Goal: Information Seeking & Learning: Compare options

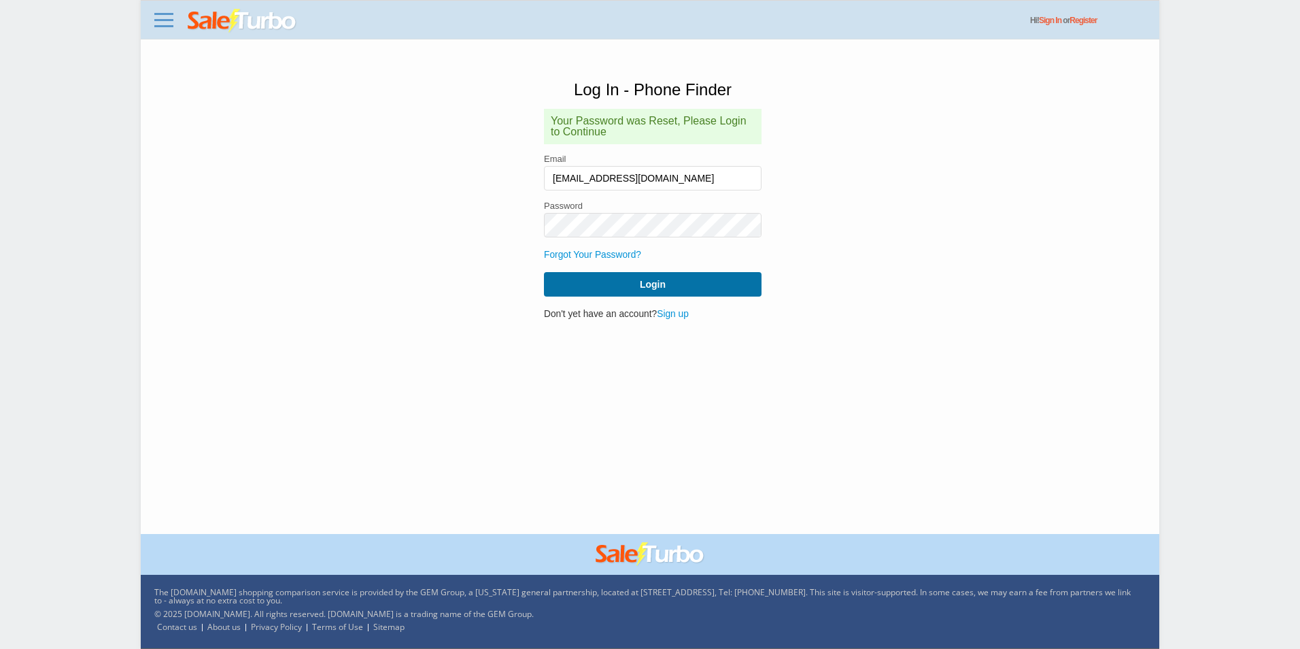
click at [725, 285] on button "Login" at bounding box center [653, 284] width 218 height 24
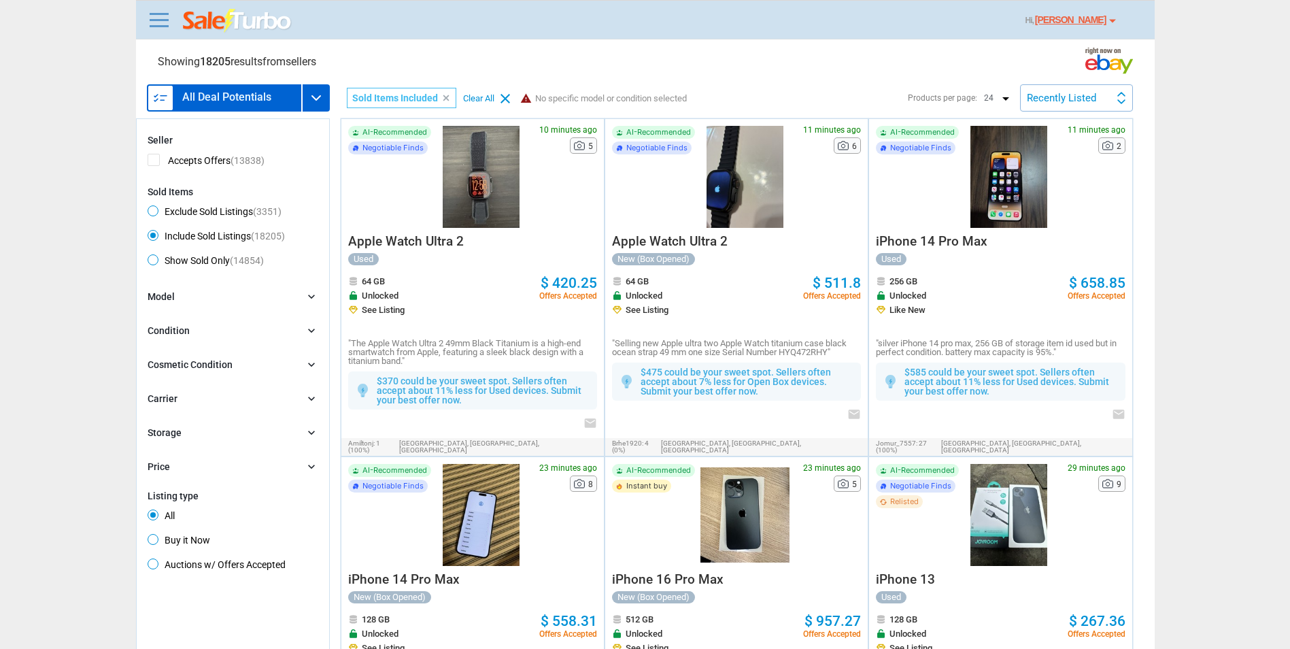
click at [217, 102] on h3 "All Deal Potentials" at bounding box center [226, 97] width 89 height 11
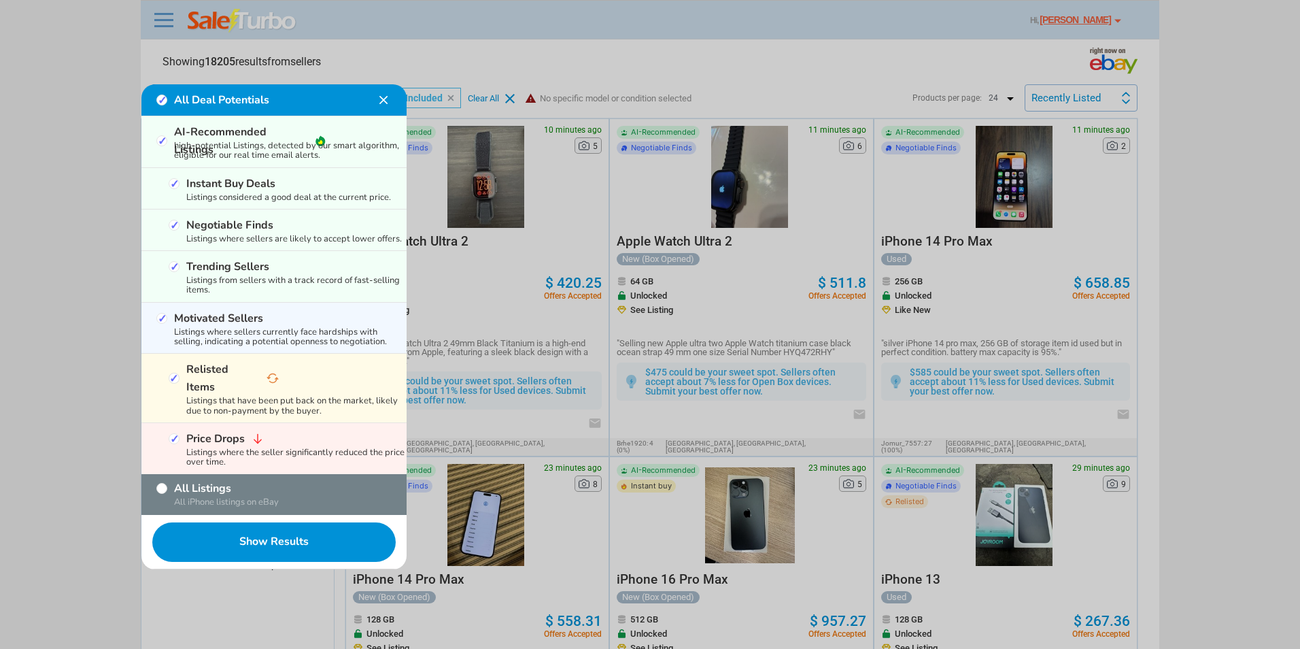
click at [386, 102] on img at bounding box center [383, 100] width 16 height 16
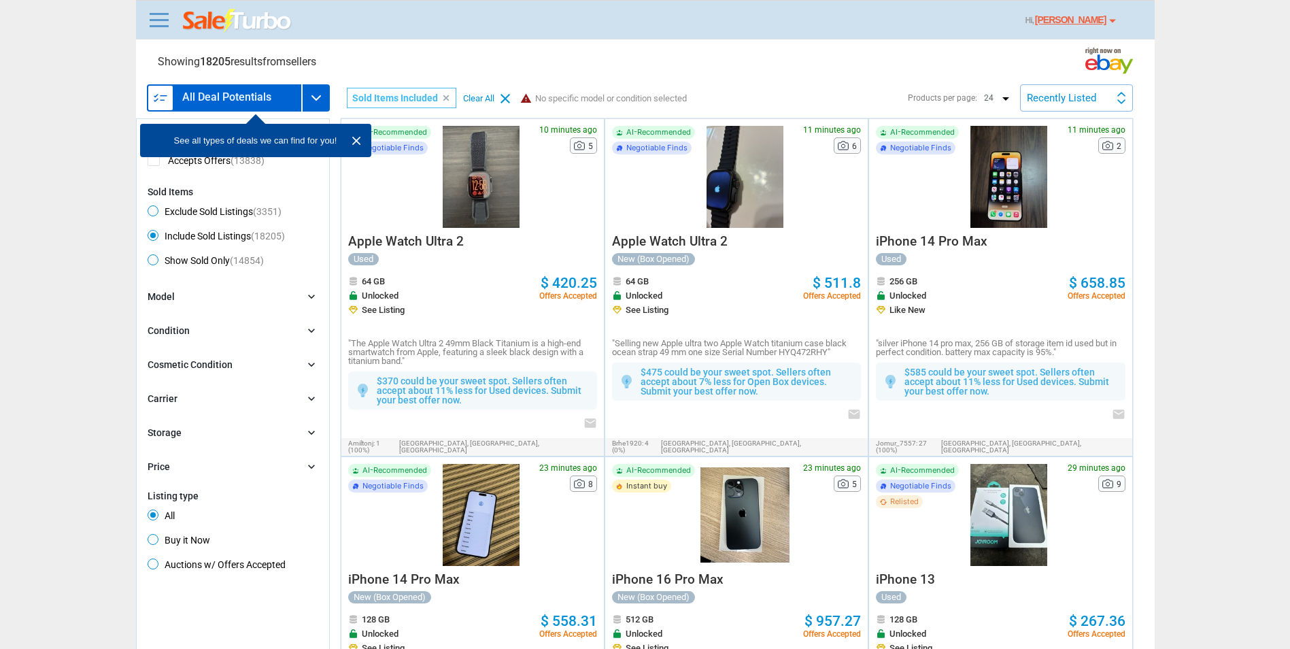
click at [1053, 90] on div "Recently Listed Recently Listed Price (L) Price Drop Time" at bounding box center [1076, 97] width 113 height 27
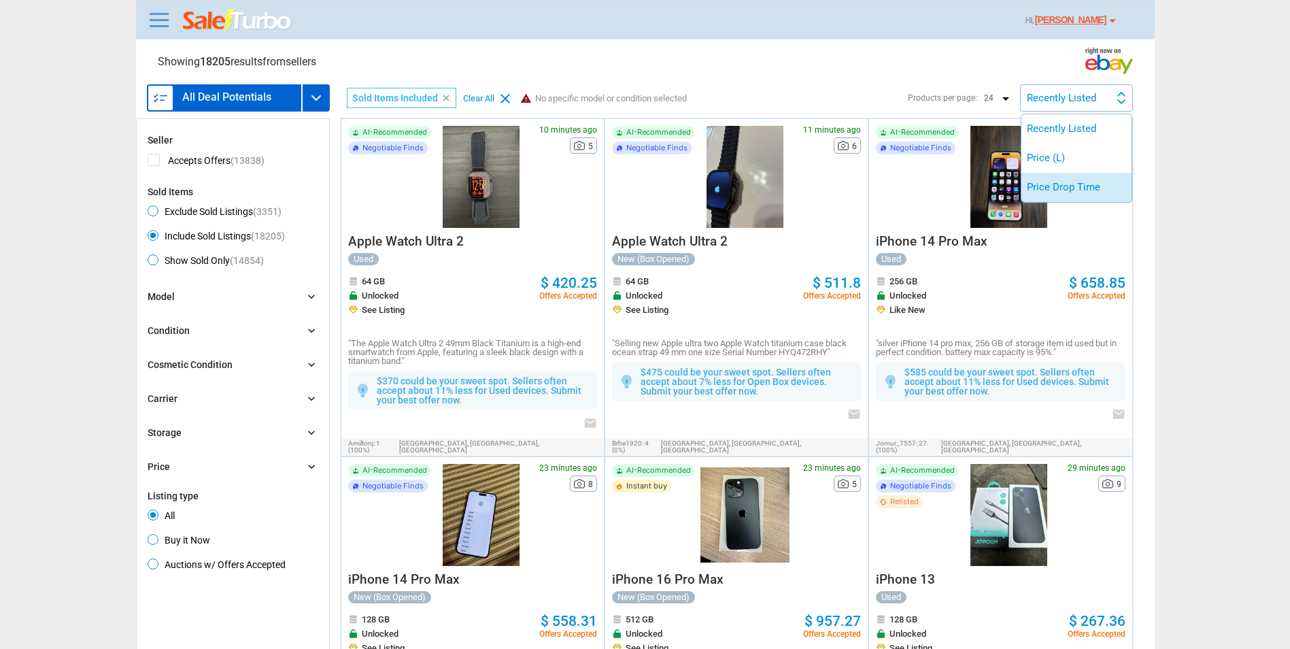
click at [1059, 180] on li "Price Drop Time" at bounding box center [1077, 187] width 110 height 29
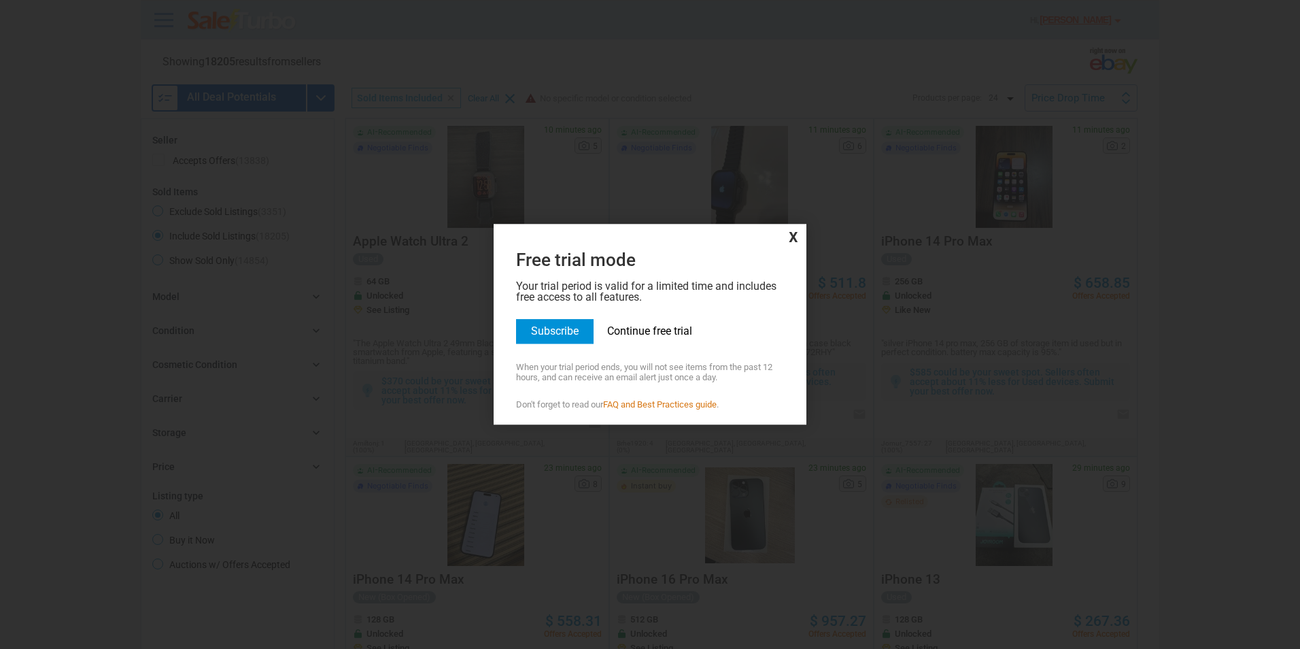
click at [667, 327] on link "Continue free trial" at bounding box center [649, 330] width 85 height 13
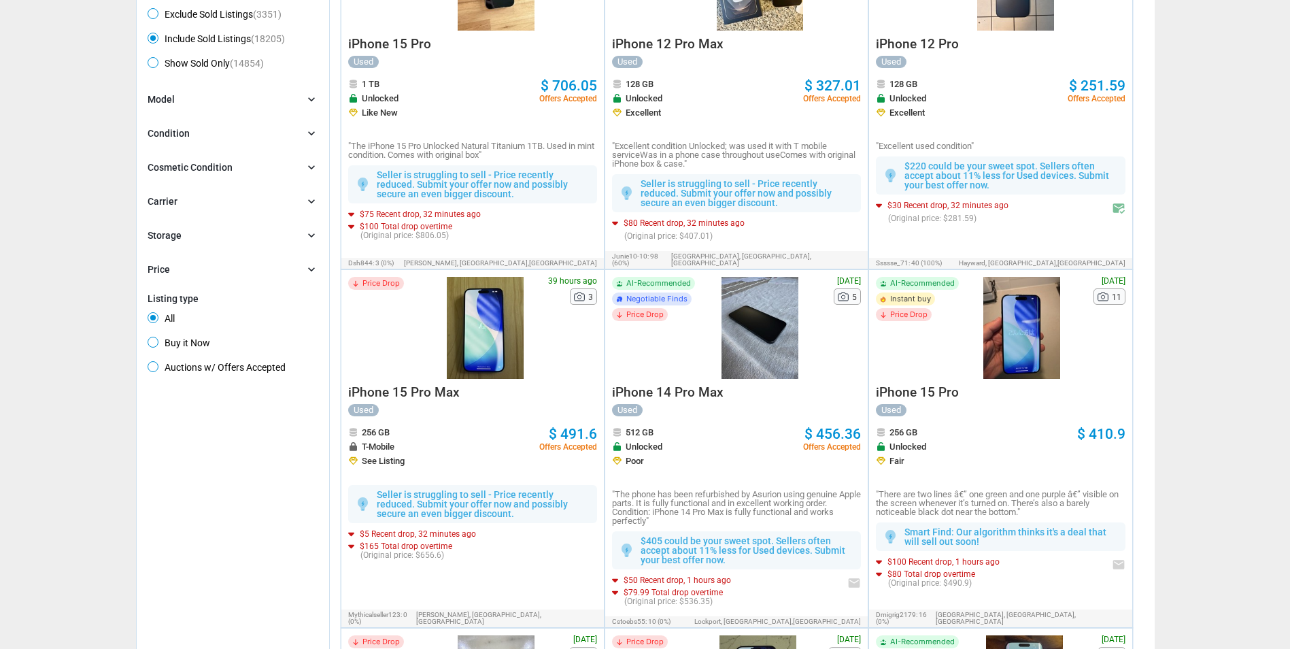
scroll to position [204, 0]
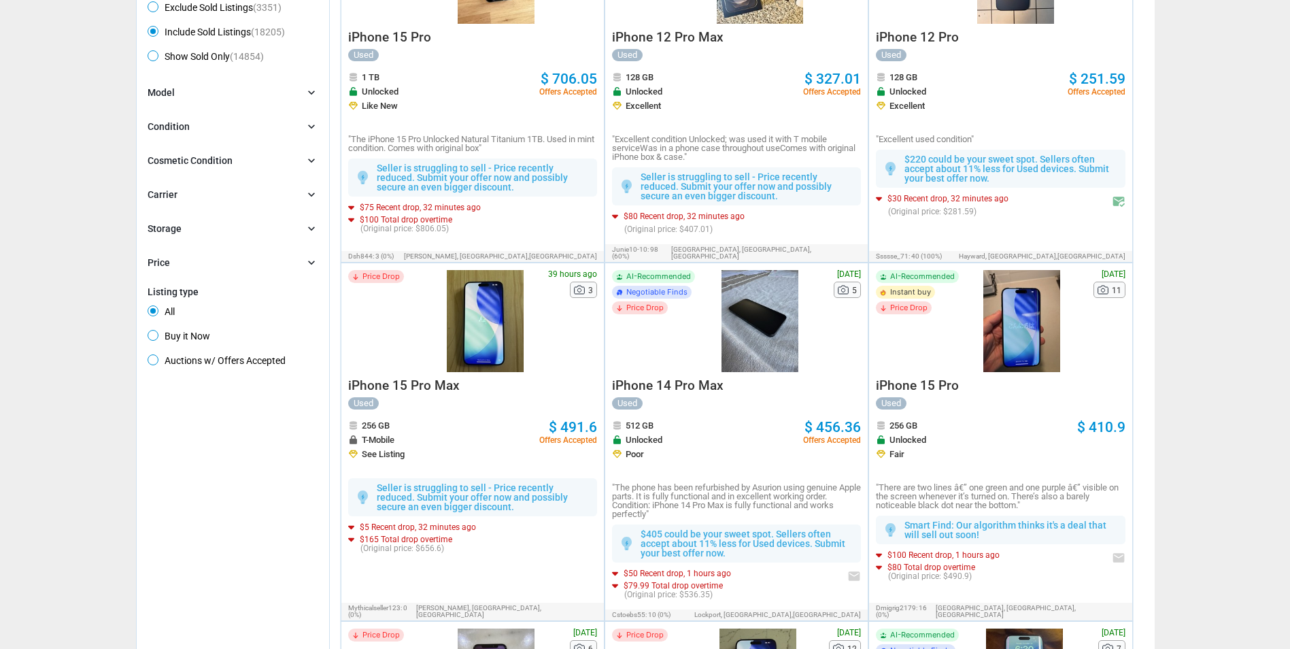
click at [930, 382] on span "iPhone 15 Pro" at bounding box center [917, 385] width 83 height 16
click at [255, 195] on div "Carrier chevron_right" at bounding box center [233, 195] width 171 height 15
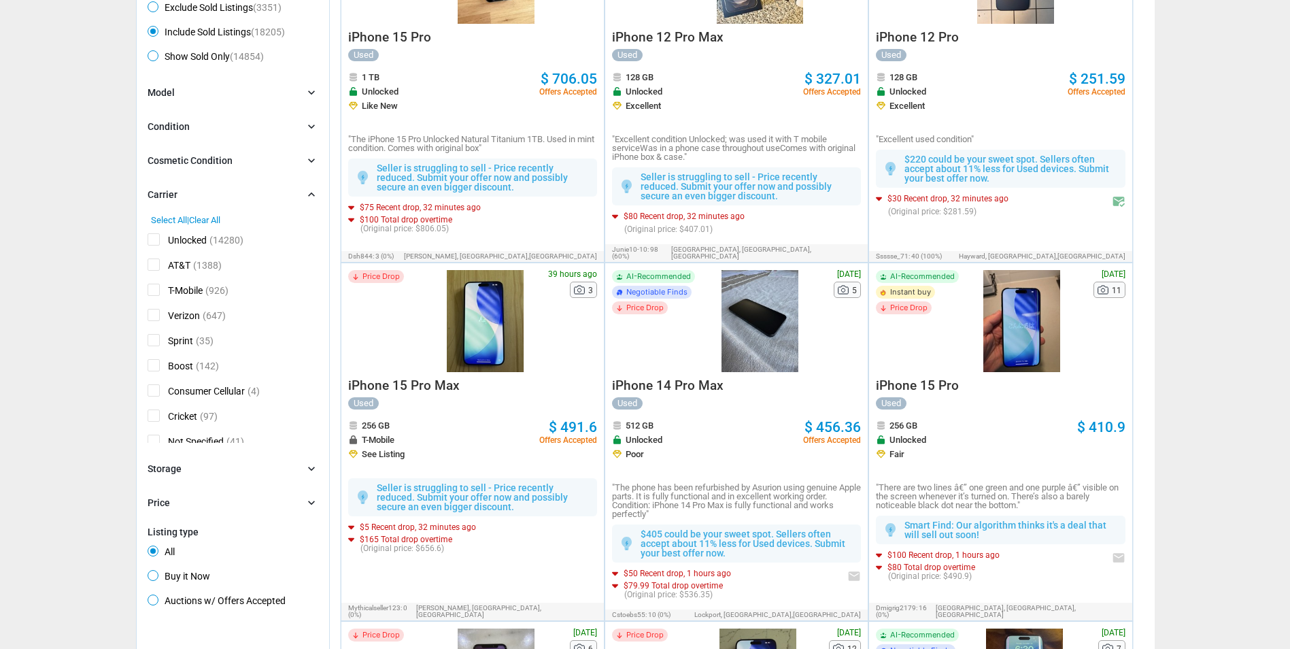
click at [255, 195] on div "Carrier chevron_right" at bounding box center [233, 195] width 171 height 15
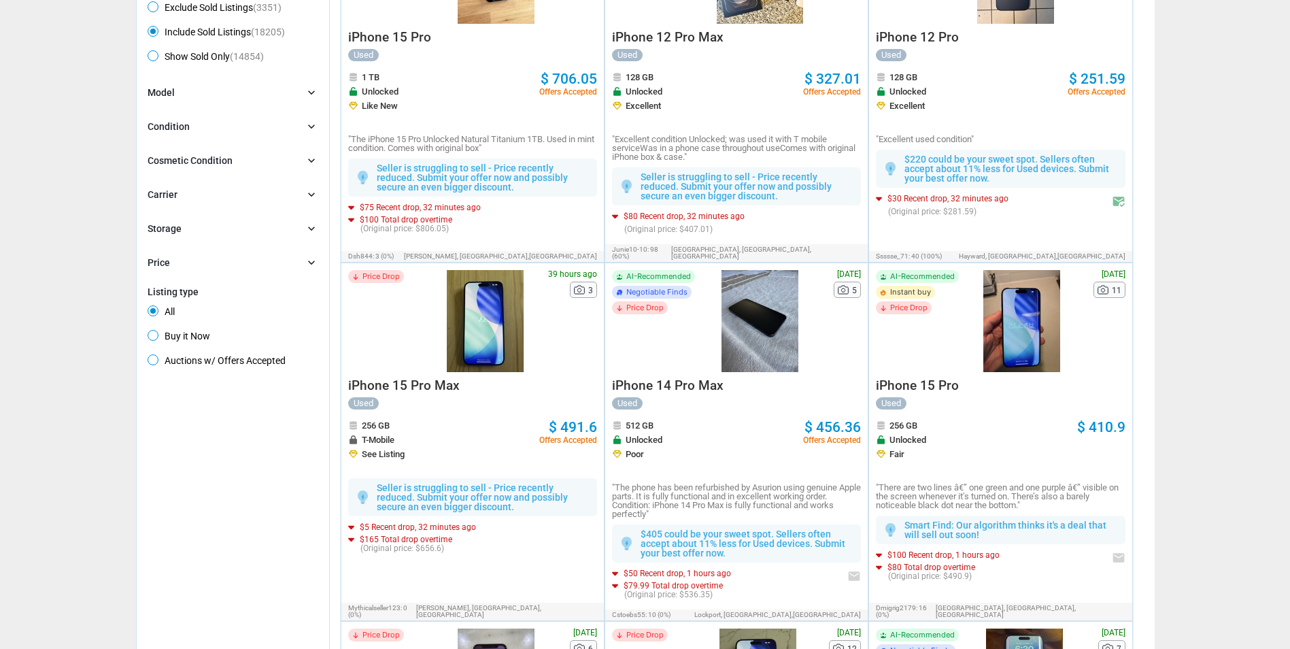
click at [269, 158] on div "Cosmetic Condition chevron_right" at bounding box center [233, 161] width 171 height 15
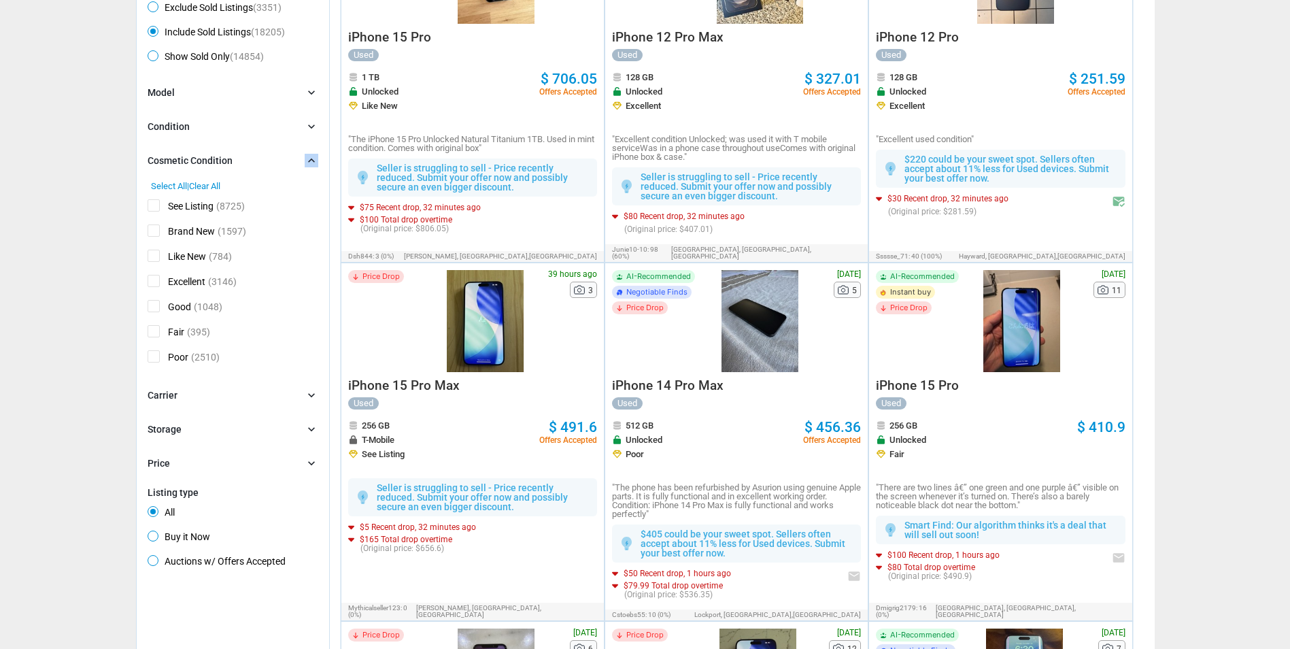
click at [269, 158] on div "Cosmetic Condition chevron_right" at bounding box center [233, 161] width 171 height 15
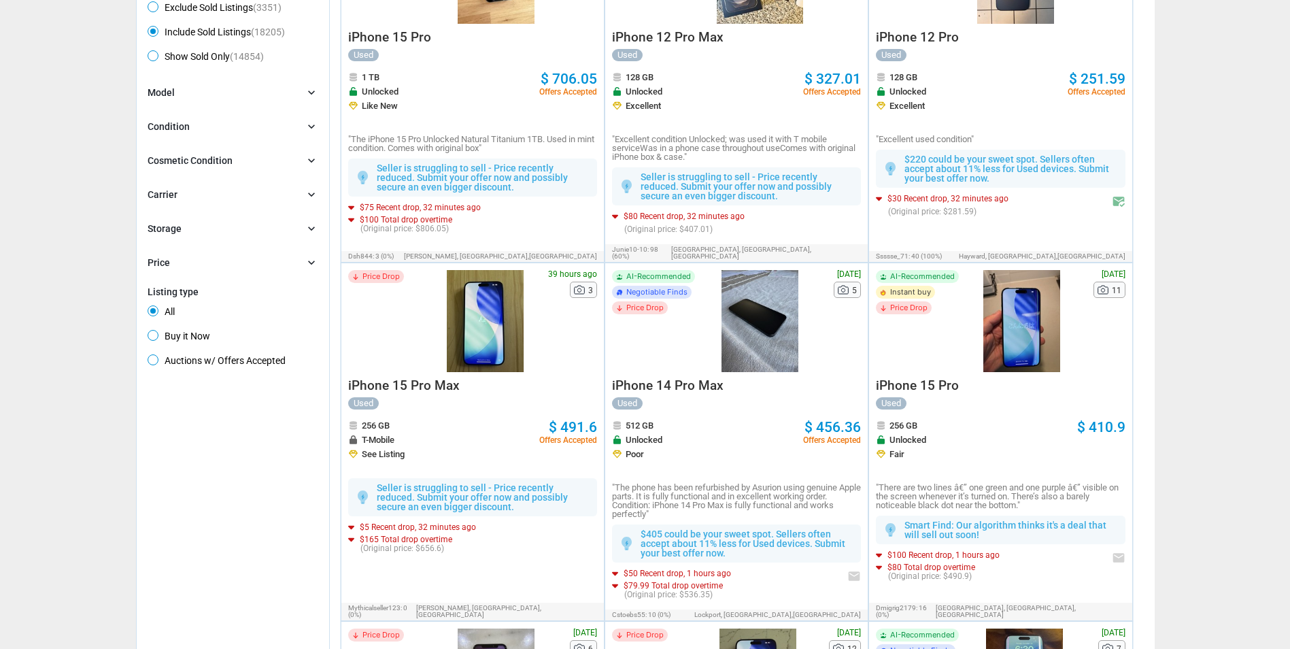
drag, startPoint x: 269, startPoint y: 158, endPoint x: 238, endPoint y: 212, distance: 61.8
click at [239, 213] on div "Model chevron_right search Select All | Clear All iPhone 15 Pro Max (877) iPhon…" at bounding box center [233, 178] width 171 height 185
click at [242, 203] on div "Carrier chevron_right" at bounding box center [233, 195] width 171 height 15
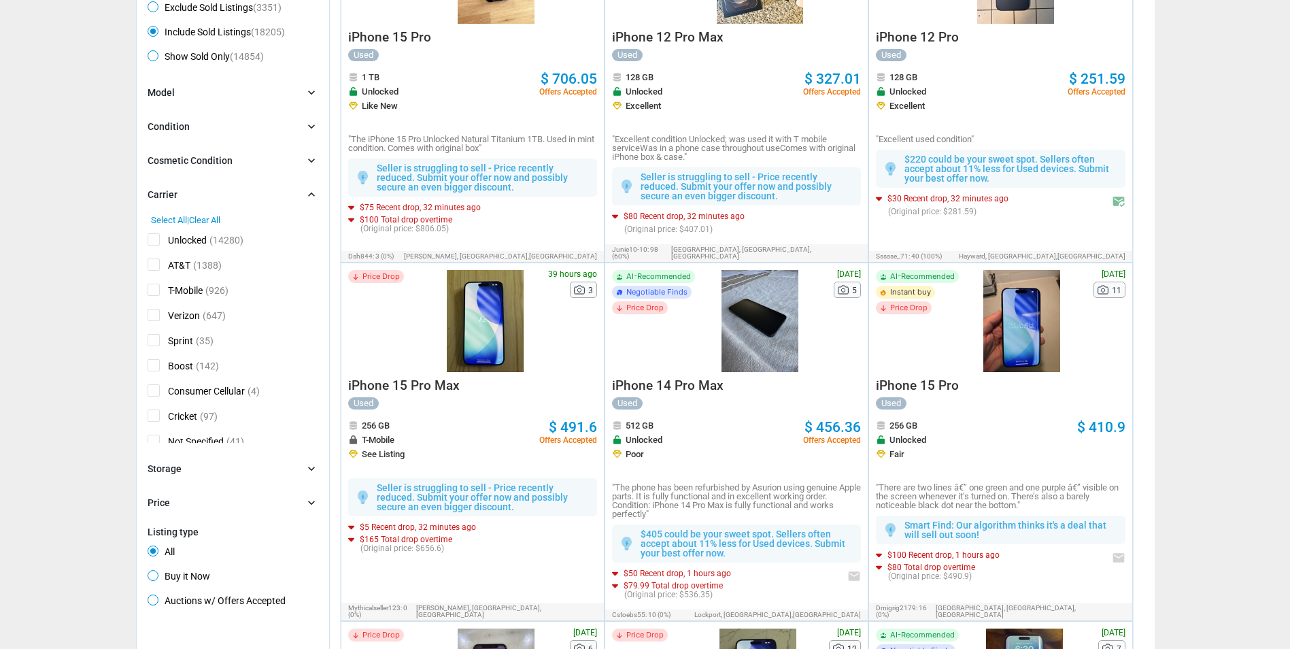
click at [180, 263] on span "AT&T" at bounding box center [169, 266] width 43 height 17
click at [156, 263] on input "AT&T" at bounding box center [152, 262] width 9 height 9
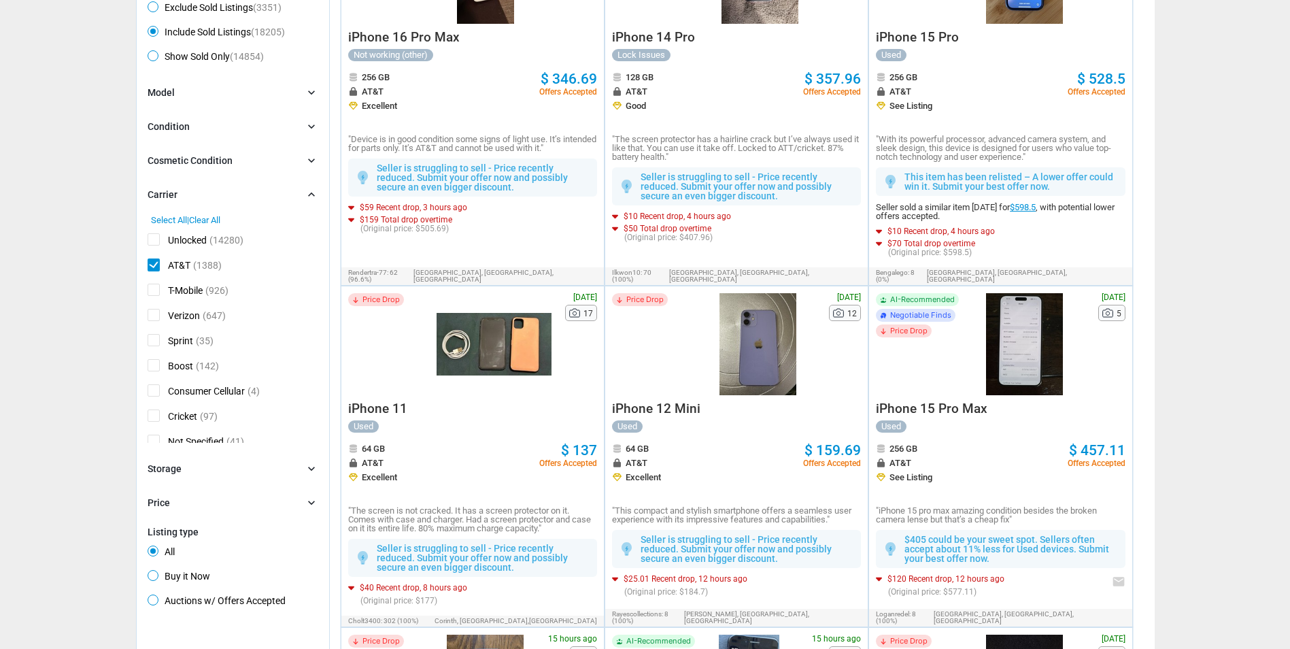
click at [180, 268] on span "AT&T" at bounding box center [169, 266] width 43 height 17
click at [156, 267] on input "AT&T" at bounding box center [152, 262] width 9 height 9
checkbox input "false"
click at [196, 243] on span "Unlocked" at bounding box center [177, 241] width 59 height 17
click at [156, 242] on input "Unlocked" at bounding box center [152, 237] width 9 height 9
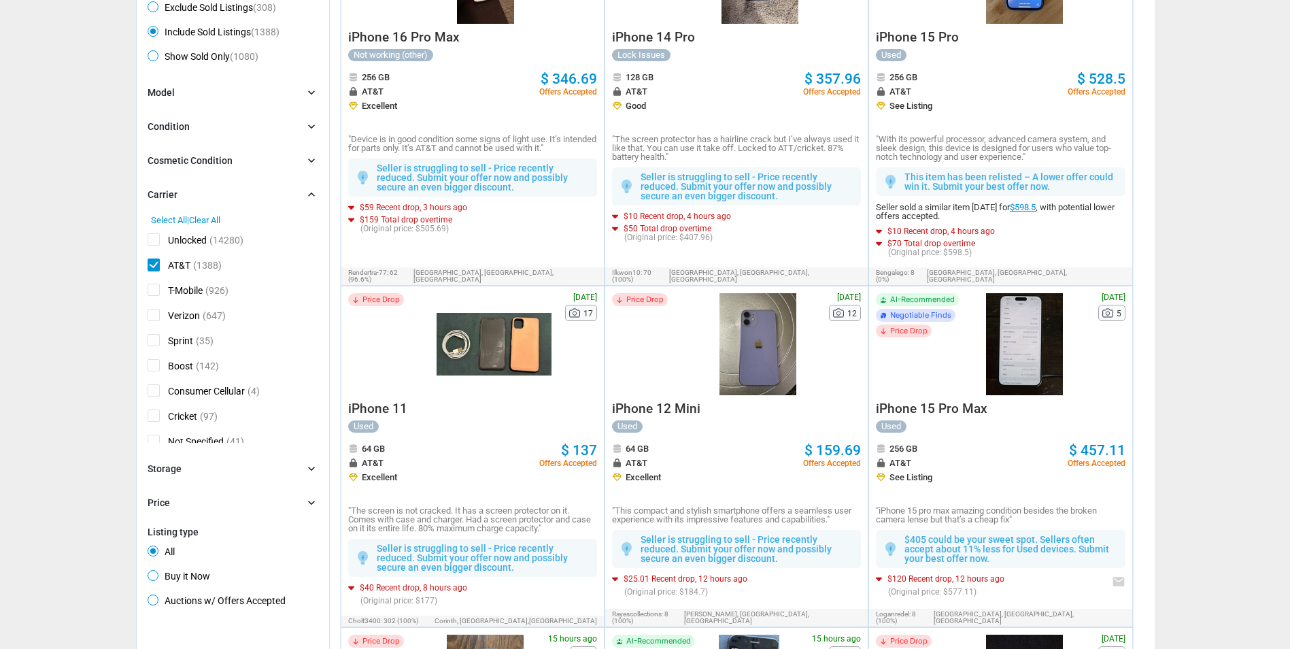
checkbox input "true"
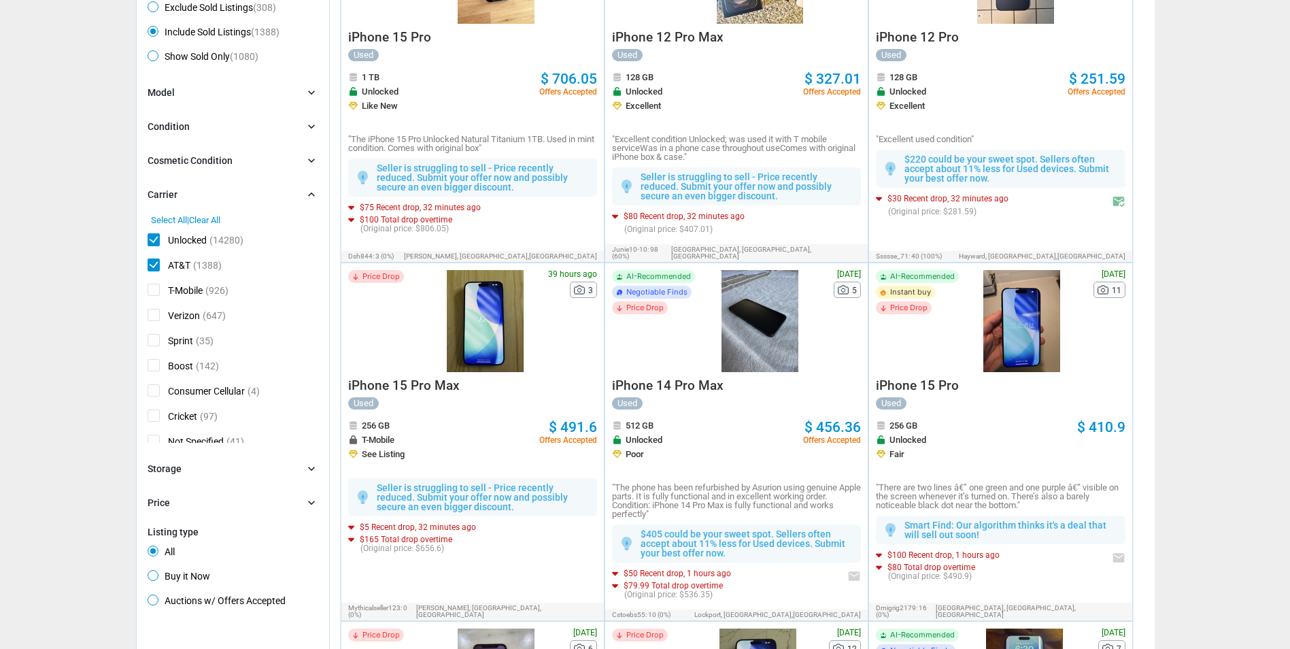
click at [152, 268] on span "AT&T" at bounding box center [169, 266] width 43 height 17
click at [152, 267] on input "AT&T" at bounding box center [152, 262] width 9 height 9
checkbox input "false"
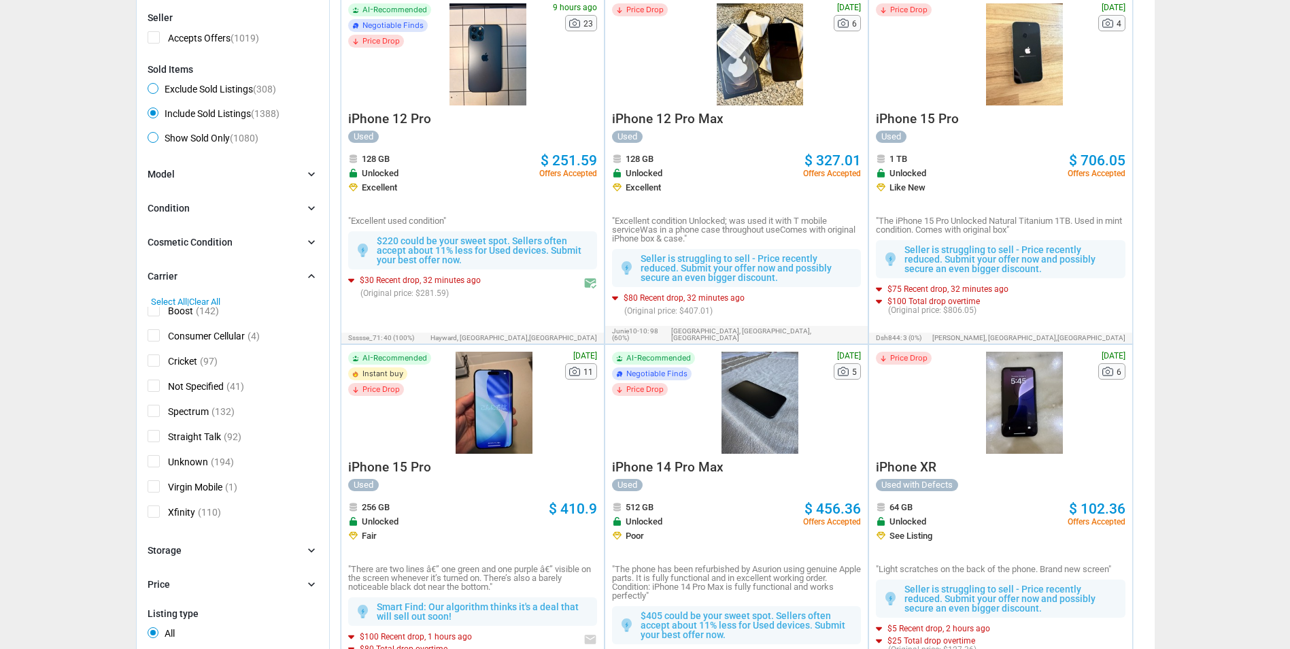
scroll to position [68, 0]
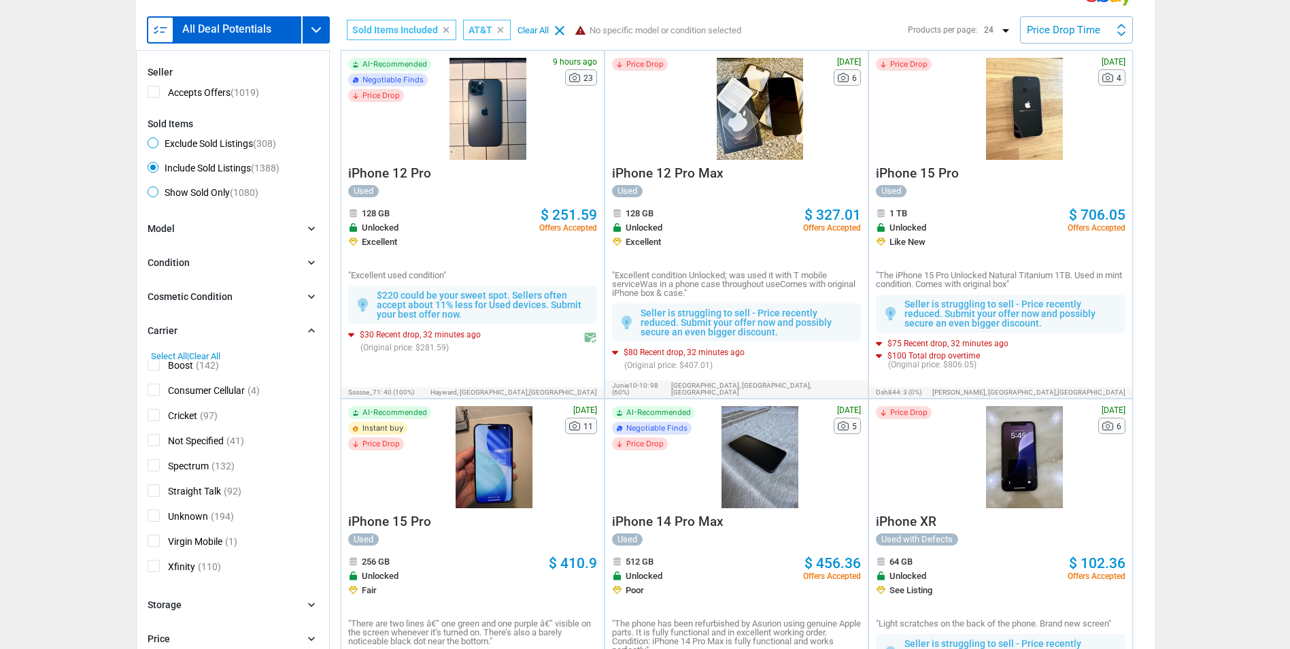
click at [268, 303] on div "Cosmetic Condition chevron_right" at bounding box center [233, 297] width 171 height 15
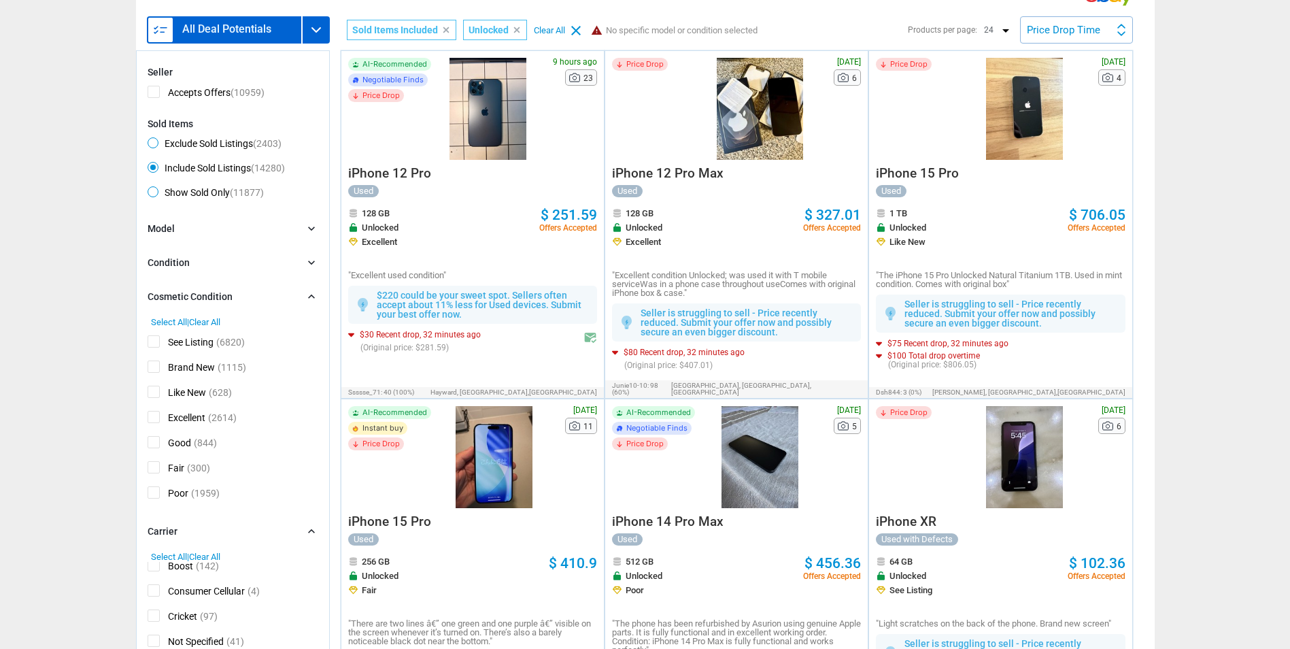
click at [157, 450] on span "Good" at bounding box center [170, 444] width 44 height 17
click at [156, 445] on input "Good" at bounding box center [152, 440] width 9 height 9
checkbox input "true"
click at [154, 465] on span "Fair" at bounding box center [166, 469] width 37 height 17
click at [154, 465] on input "Fair" at bounding box center [152, 465] width 9 height 9
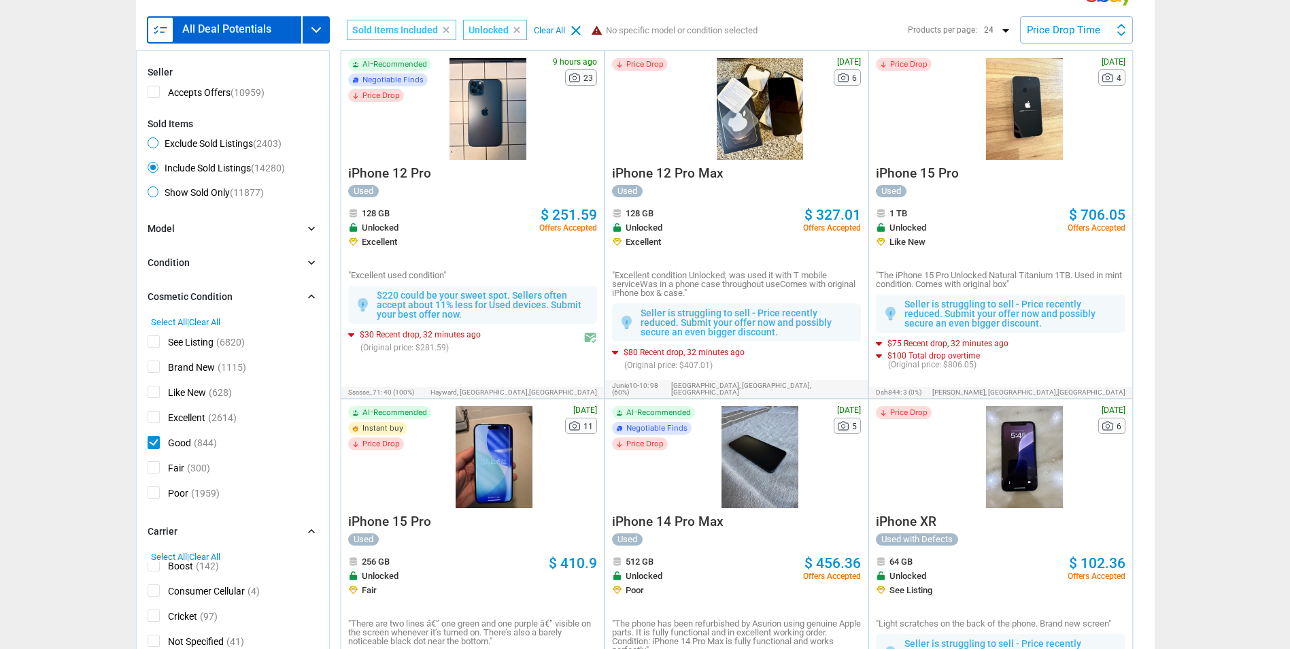
checkbox input "true"
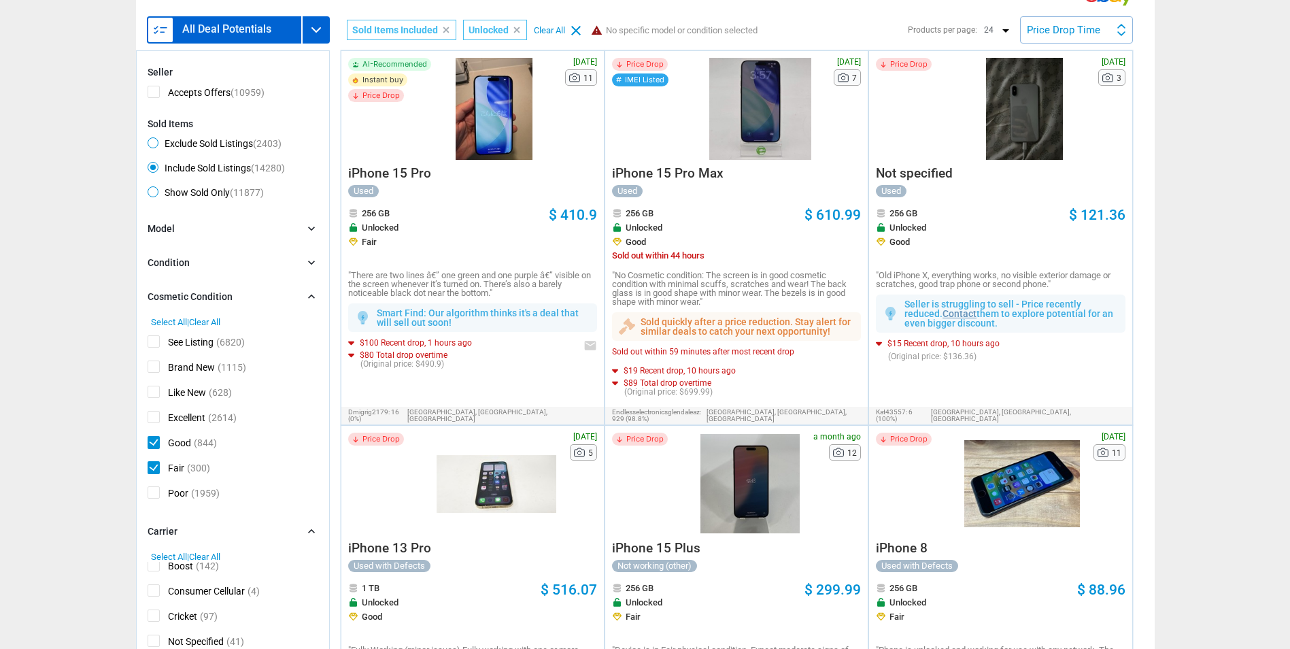
click at [182, 321] on span "Select All" at bounding box center [169, 322] width 36 height 10
checkbox input "true"
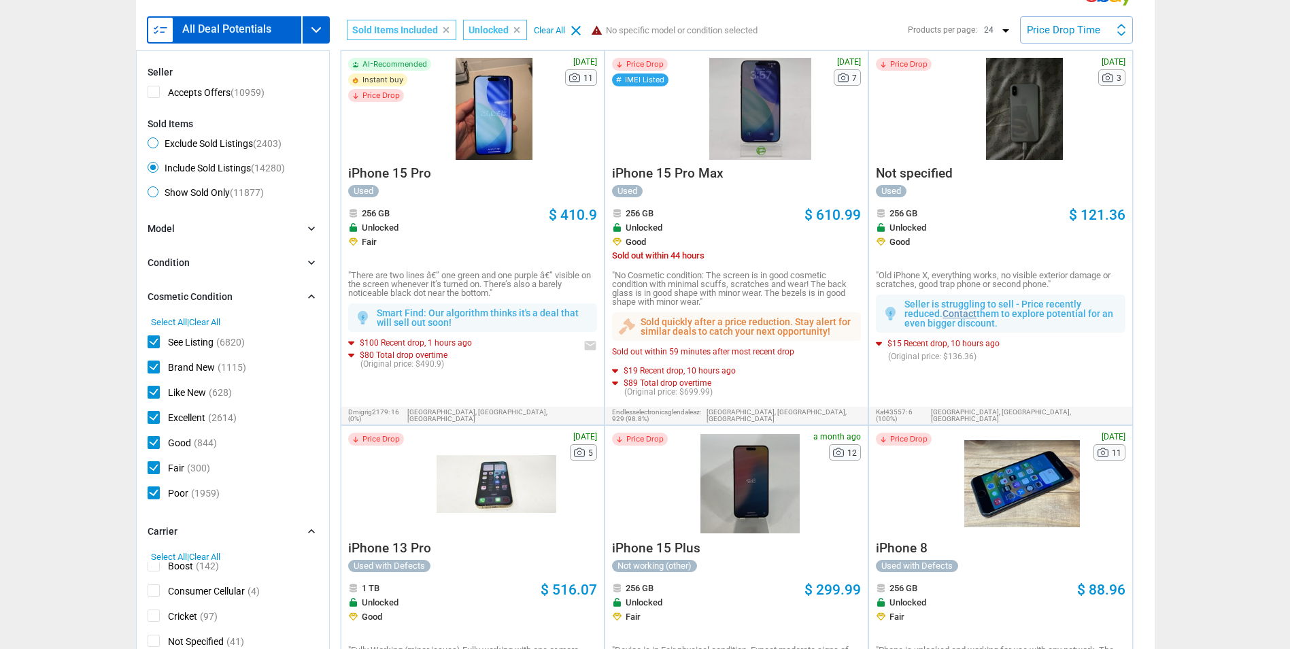
checkbox input "true"
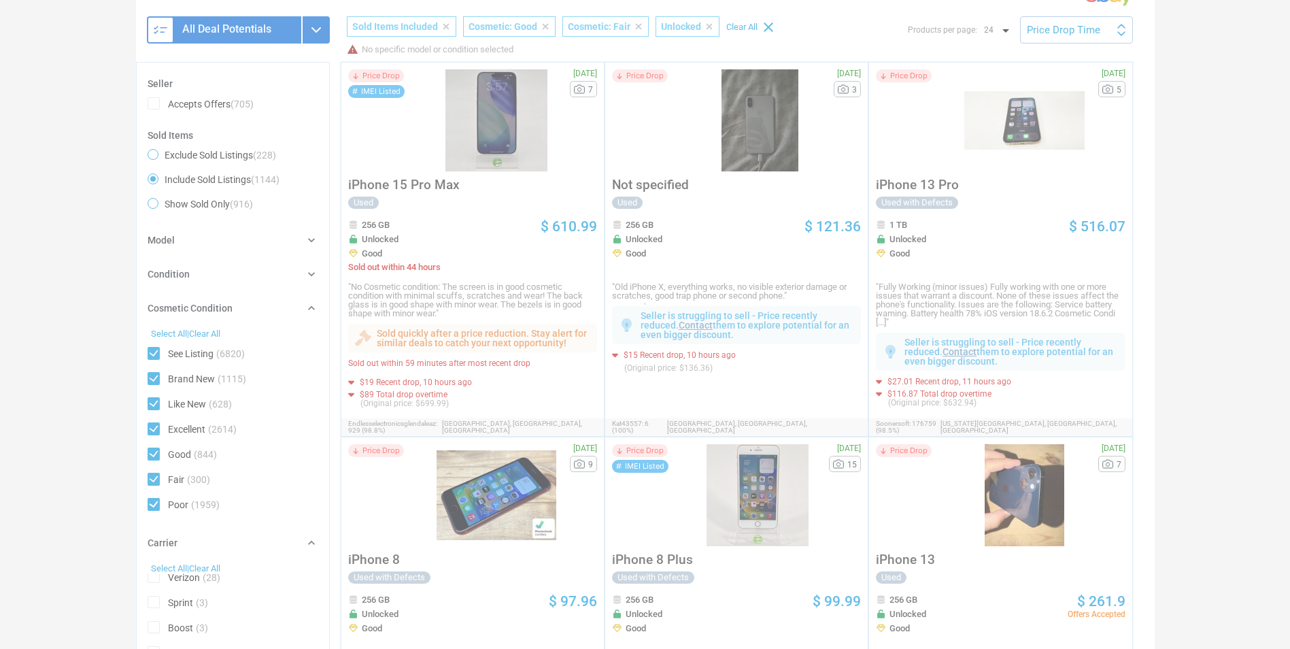
scroll to position [86, 0]
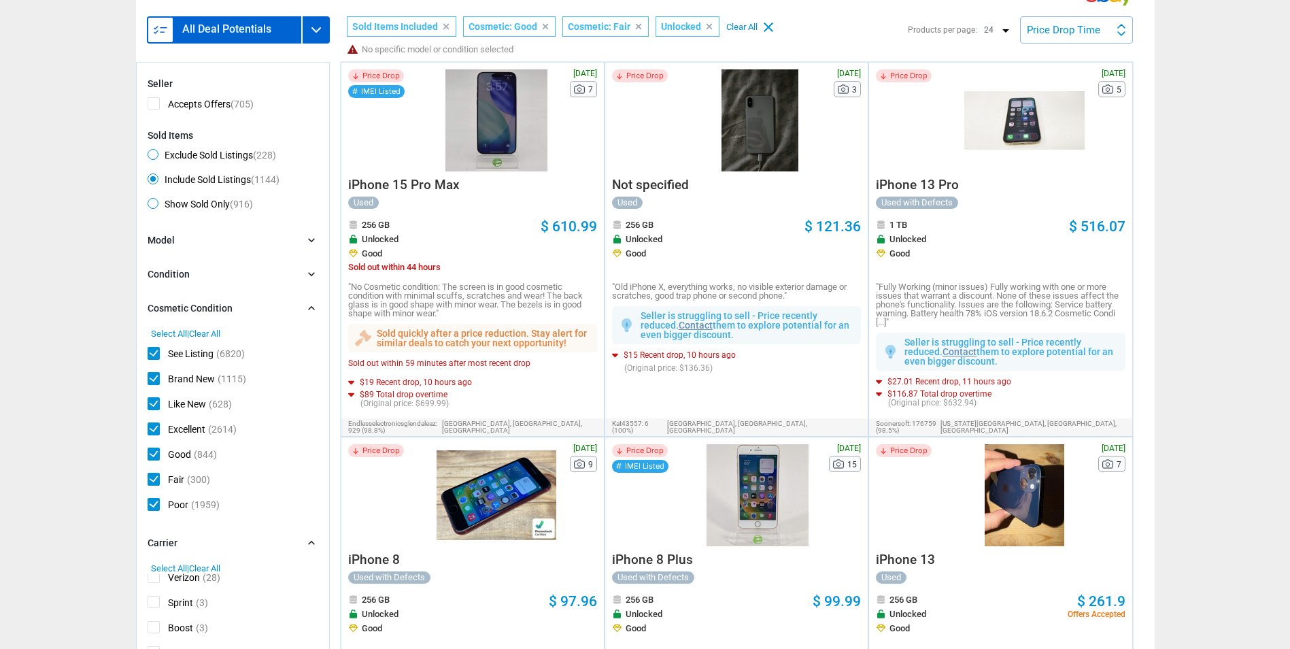
click at [154, 505] on span "Poor" at bounding box center [168, 506] width 41 height 17
click at [154, 505] on input "Poor" at bounding box center [152, 502] width 9 height 9
checkbox input "false"
click at [220, 277] on div "Condition chevron_right" at bounding box center [233, 274] width 171 height 15
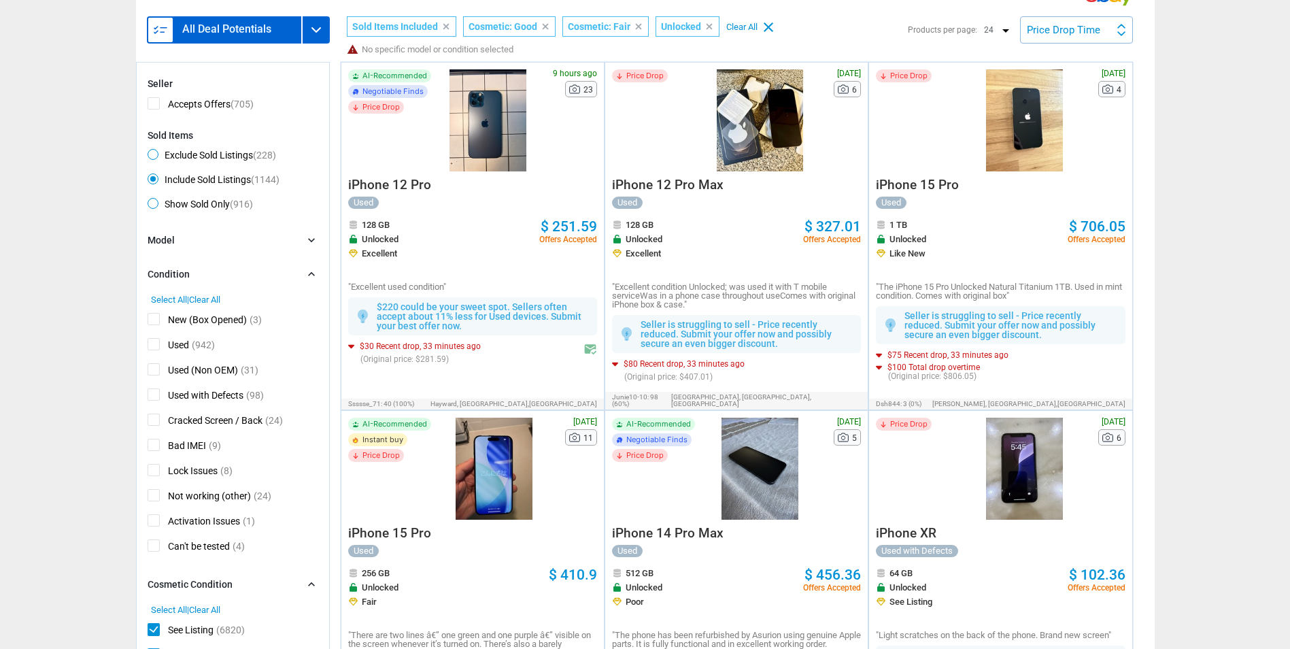
click at [184, 303] on span "Select All" at bounding box center [169, 299] width 36 height 10
checkbox input "true"
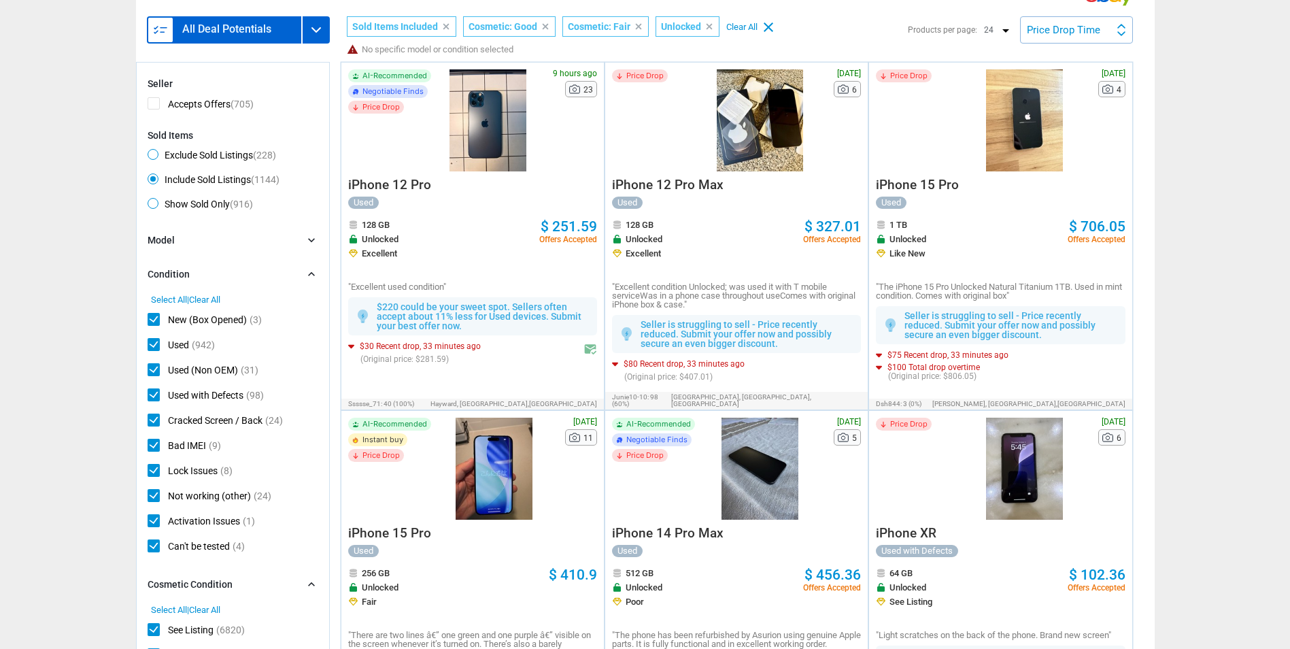
checkbox input "true"
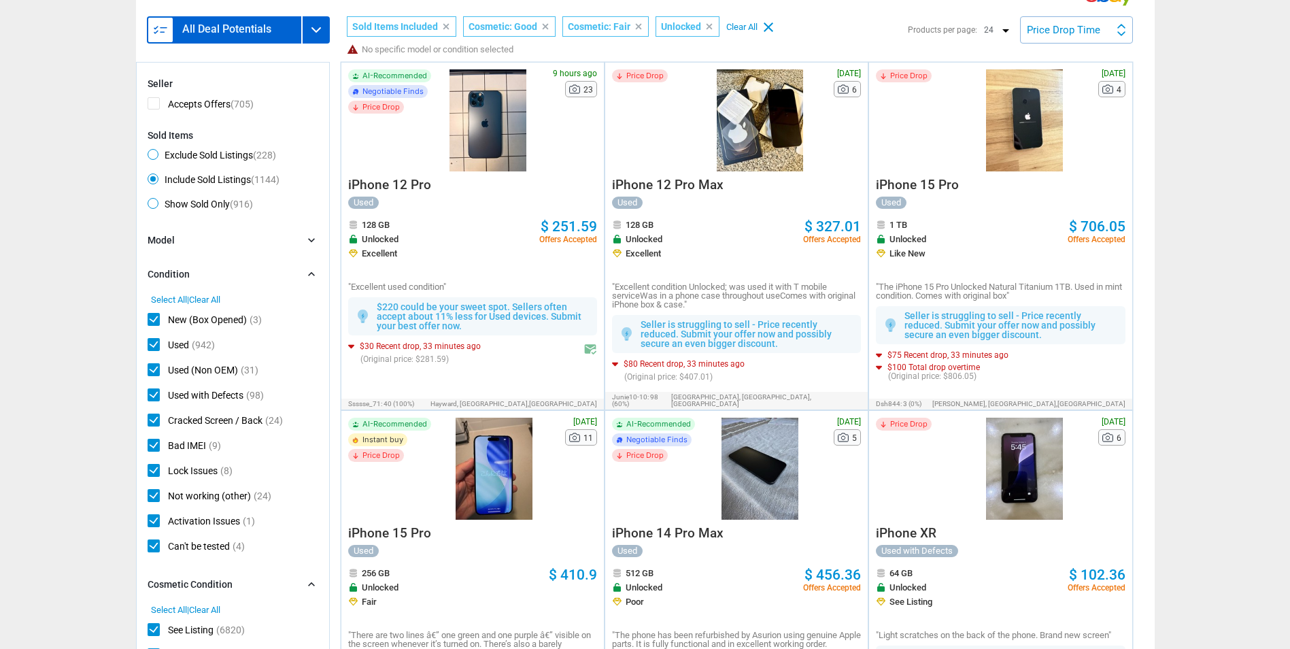
checkbox input "true"
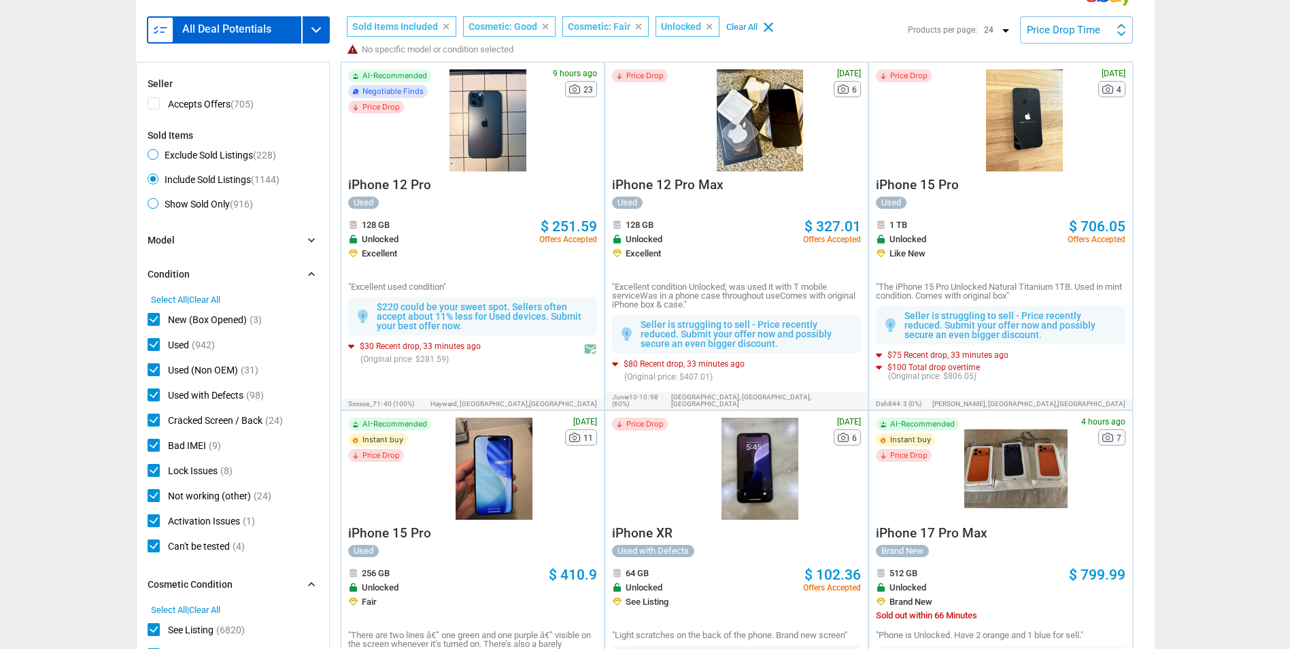
click at [157, 448] on span "Bad IMEI" at bounding box center [177, 447] width 58 height 17
click at [156, 448] on input "Bad IMEI" at bounding box center [152, 443] width 9 height 9
checkbox input "false"
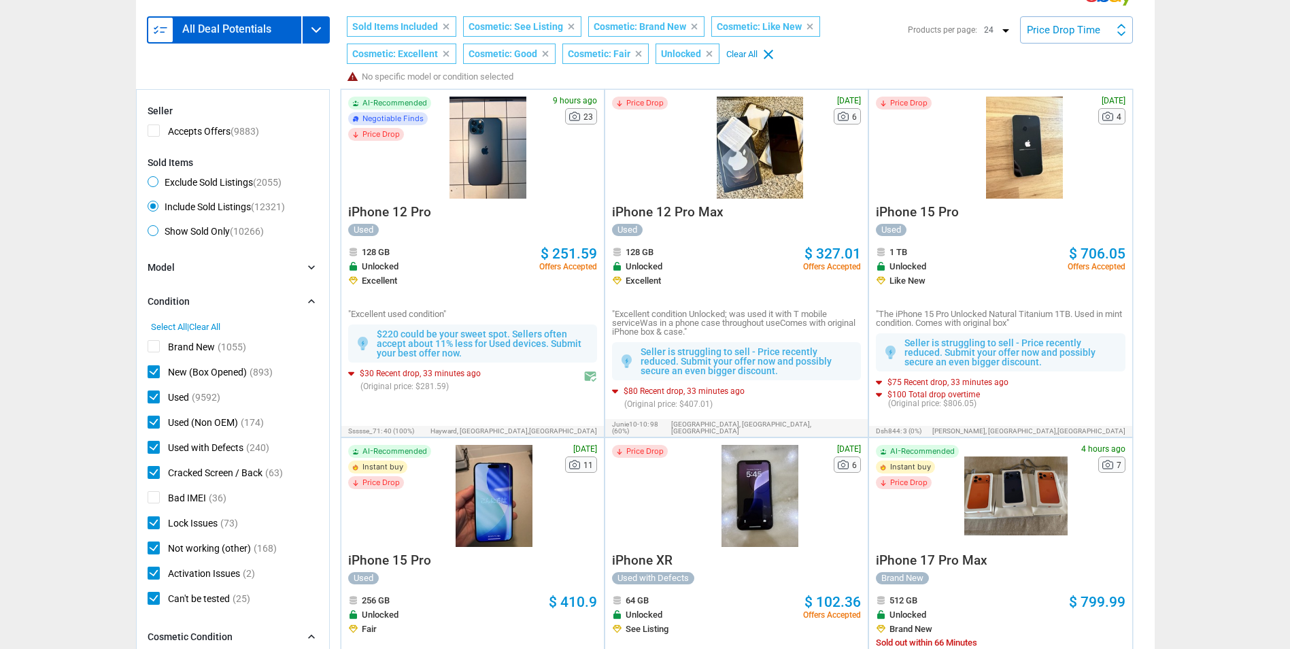
click at [163, 529] on span "Lock Issues" at bounding box center [183, 524] width 70 height 17
click at [156, 525] on input "Lock Issues" at bounding box center [152, 520] width 9 height 9
checkbox input "false"
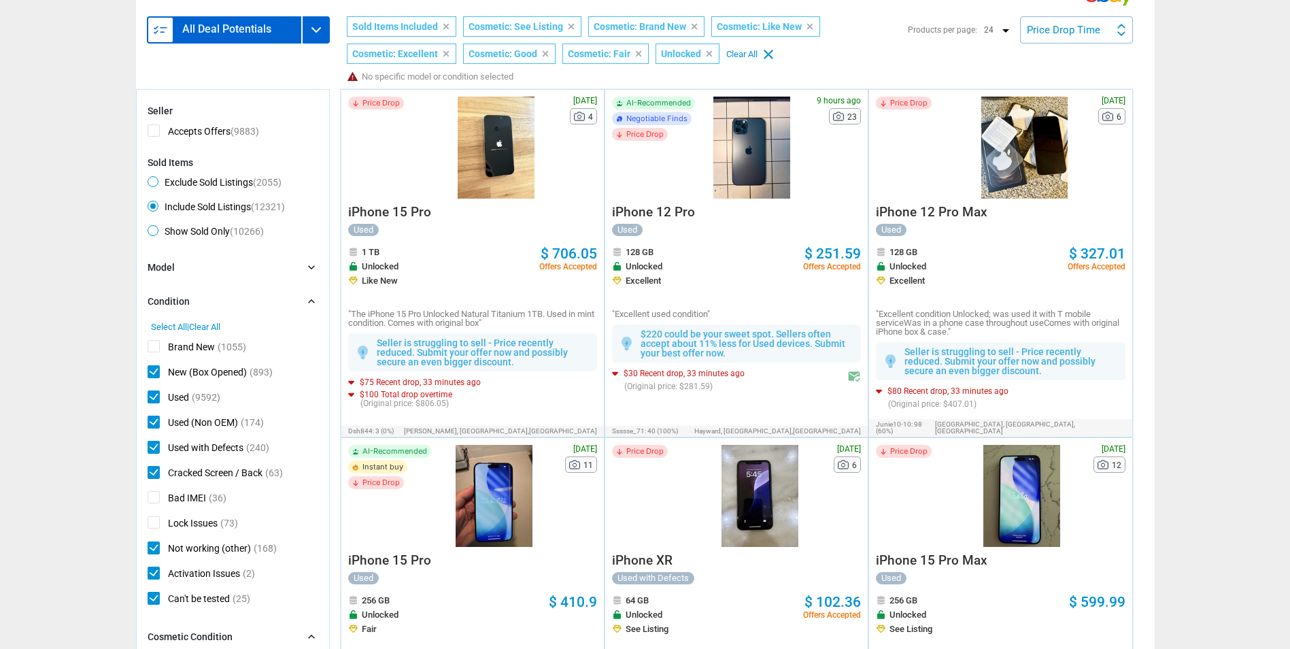
click at [161, 552] on span "Not working (other)" at bounding box center [199, 549] width 103 height 17
click at [156, 550] on input "Not working (other)" at bounding box center [152, 545] width 9 height 9
checkbox input "false"
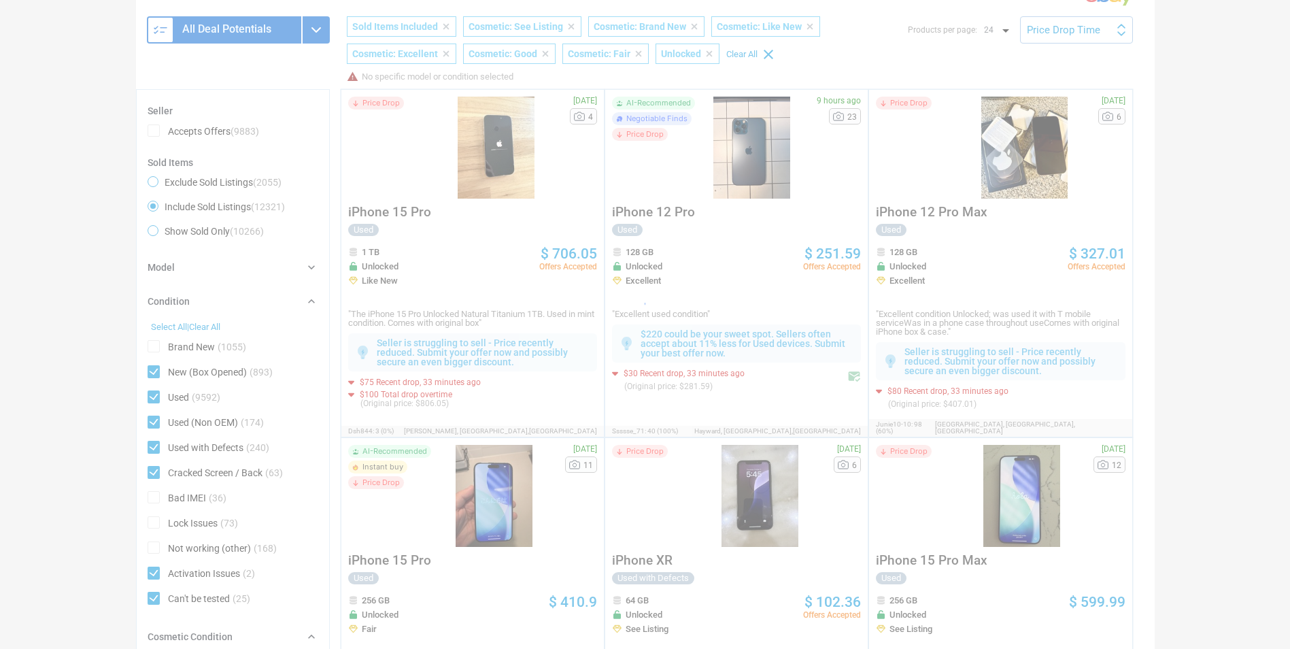
click at [155, 575] on div at bounding box center [645, 324] width 1290 height 649
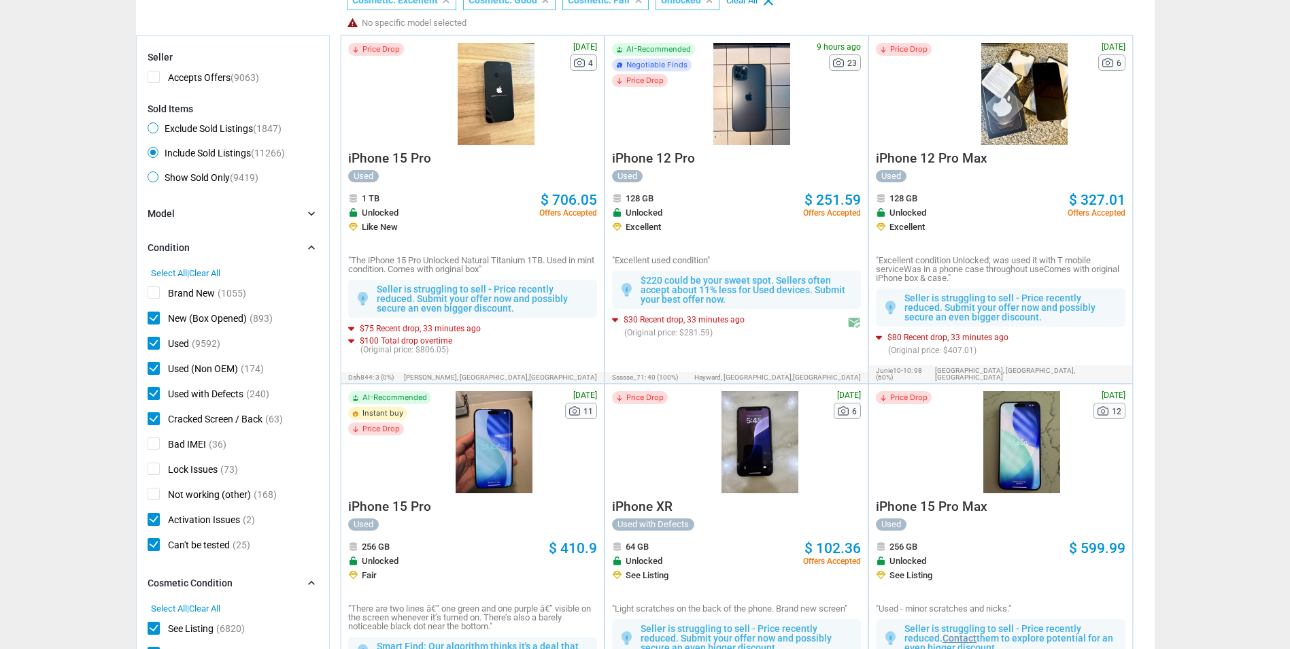
scroll to position [204, 0]
click at [152, 522] on span "Activation Issues" at bounding box center [194, 520] width 92 height 17
click at [152, 521] on input "Activation Issues" at bounding box center [152, 516] width 9 height 9
checkbox input "false"
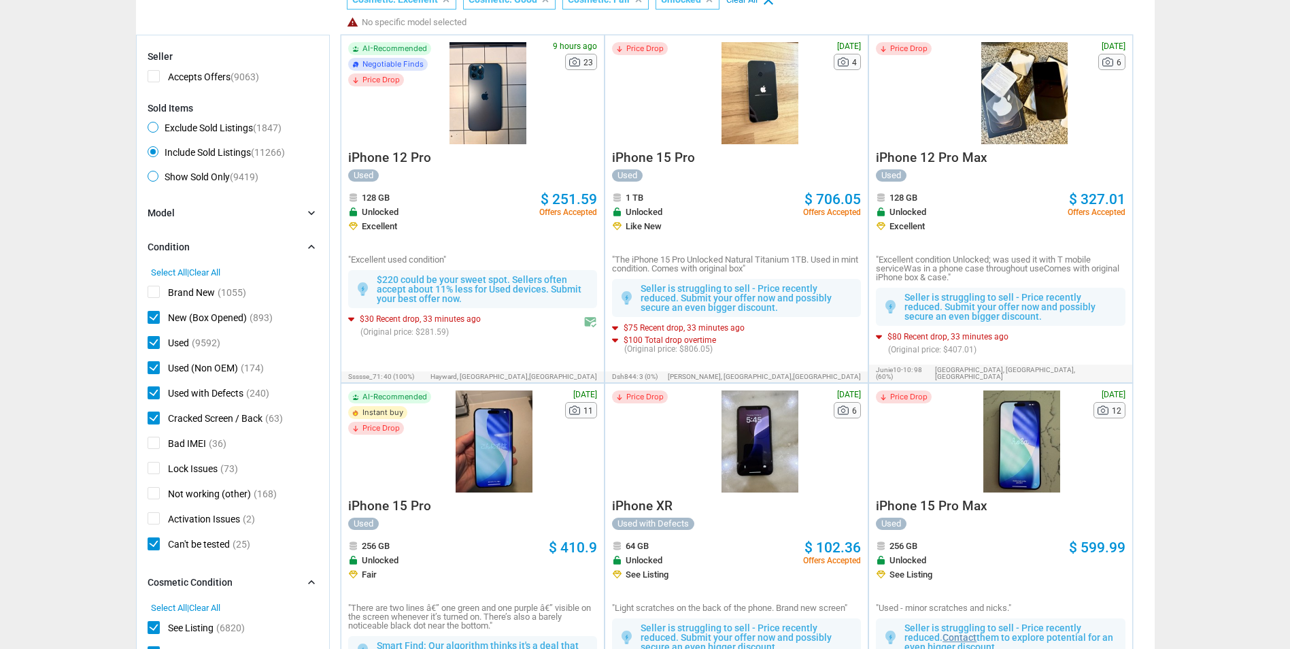
click at [154, 554] on span "Can't be tested" at bounding box center [189, 545] width 82 height 17
click at [154, 546] on input "Can't be tested" at bounding box center [152, 541] width 9 height 9
checkbox input "false"
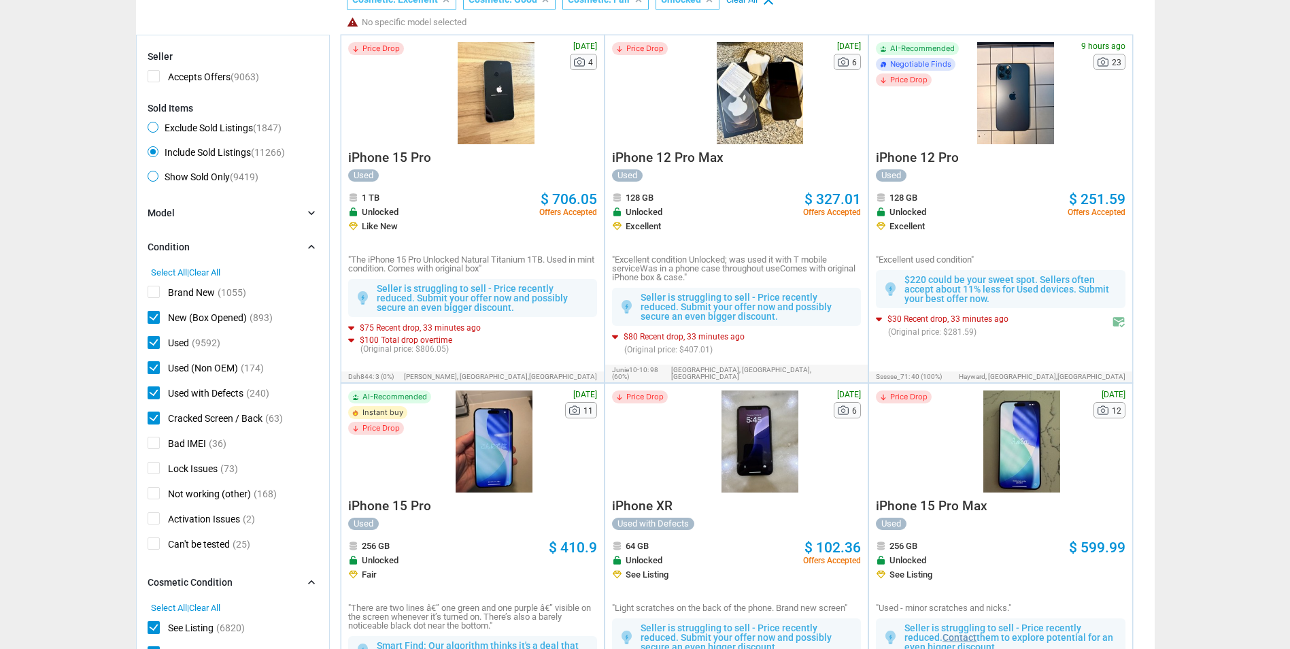
click at [159, 298] on span "Brand New" at bounding box center [181, 294] width 67 height 17
click at [156, 294] on input "Brand New" at bounding box center [152, 290] width 9 height 9
checkbox input "true"
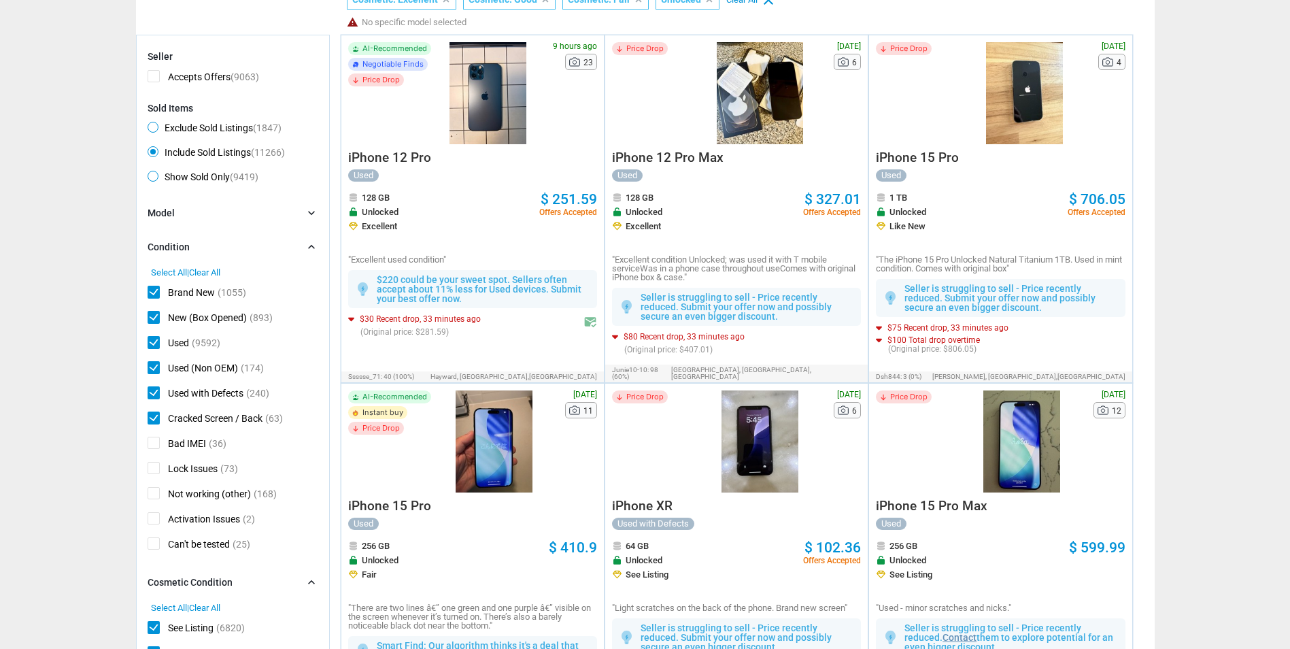
click at [214, 208] on div "Model chevron_right" at bounding box center [233, 213] width 171 height 15
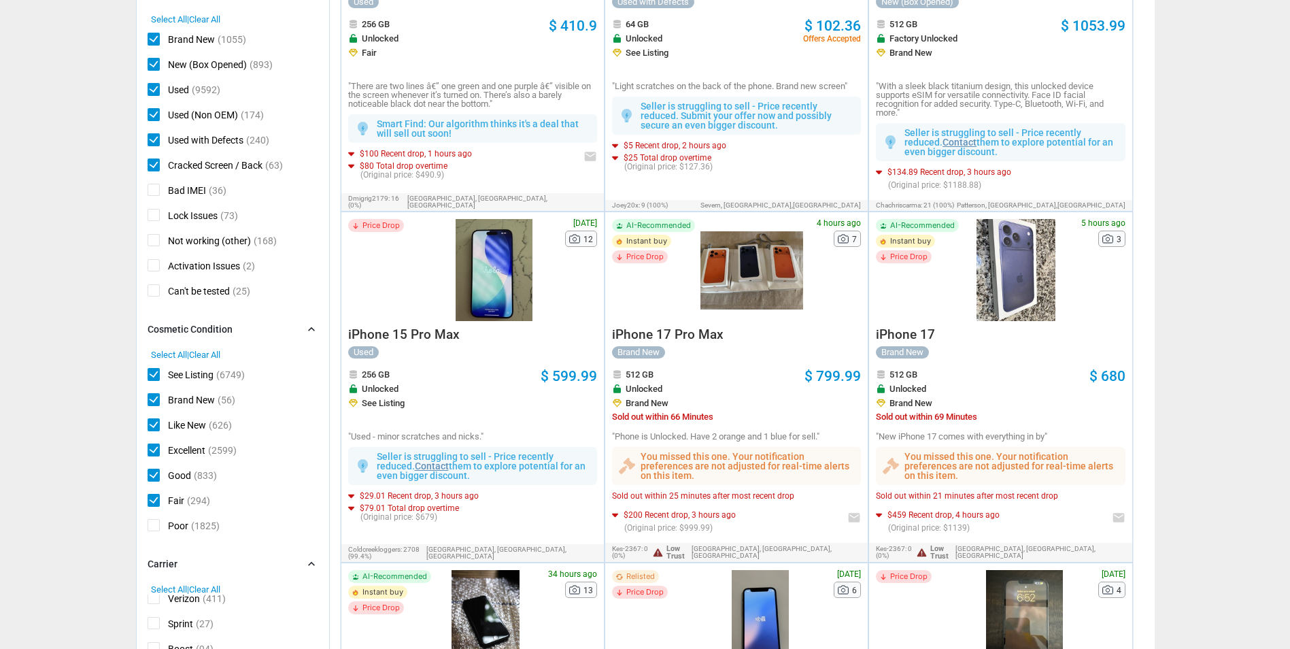
scroll to position [680, 0]
click at [420, 327] on span "iPhone 15 Pro Max" at bounding box center [404, 334] width 112 height 16
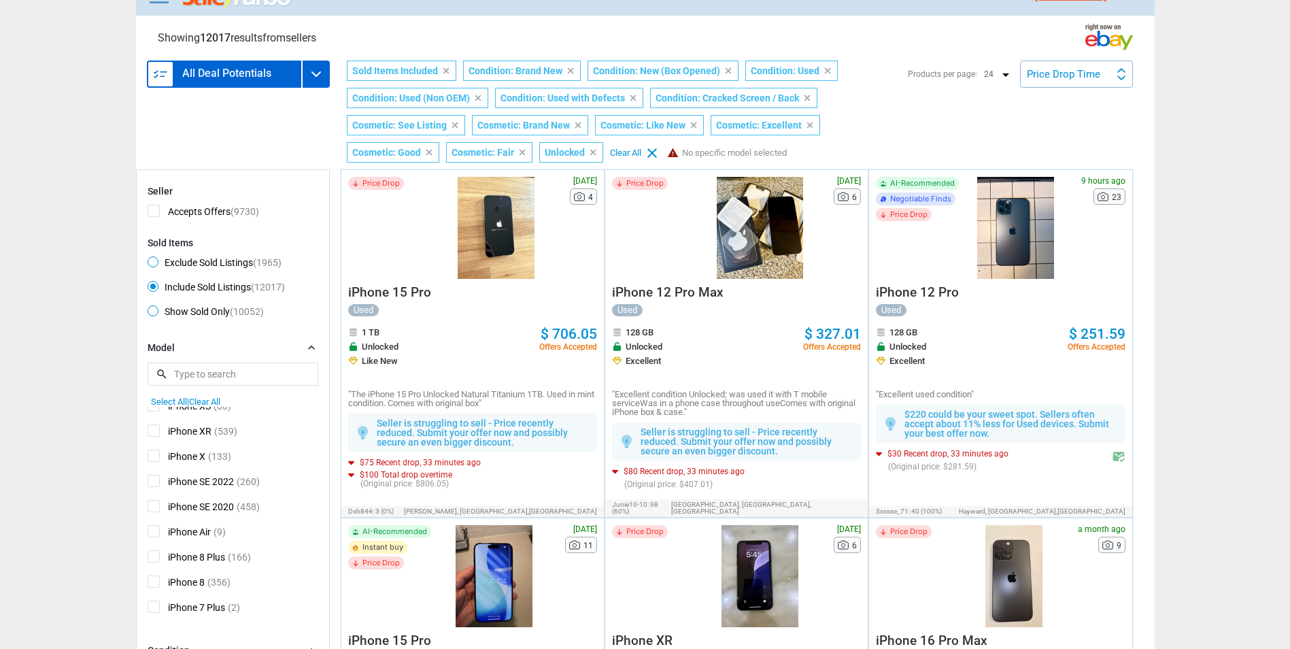
scroll to position [0, 0]
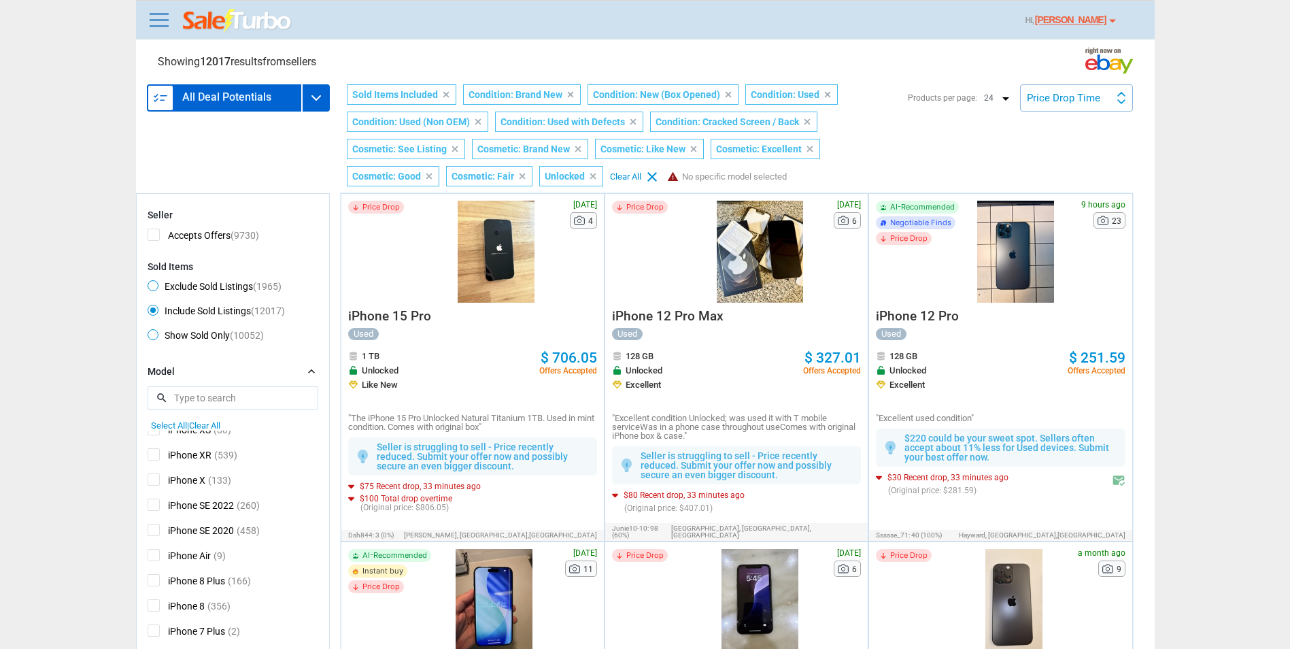
click at [618, 175] on div "Clear All" at bounding box center [625, 176] width 31 height 9
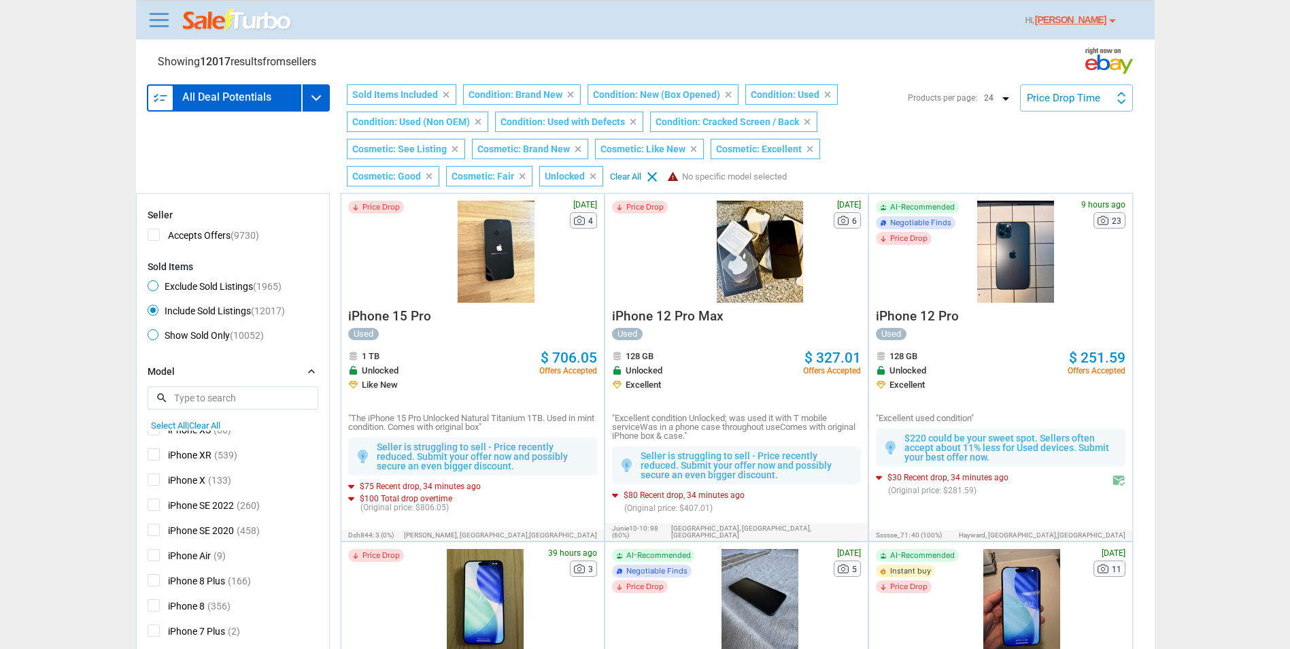
click at [252, 290] on span "Exclude Sold Listings (1965)" at bounding box center [215, 288] width 134 height 16
click at [156, 289] on input "Exclude Sold Listings (1965)" at bounding box center [152, 284] width 9 height 9
radio input "true"
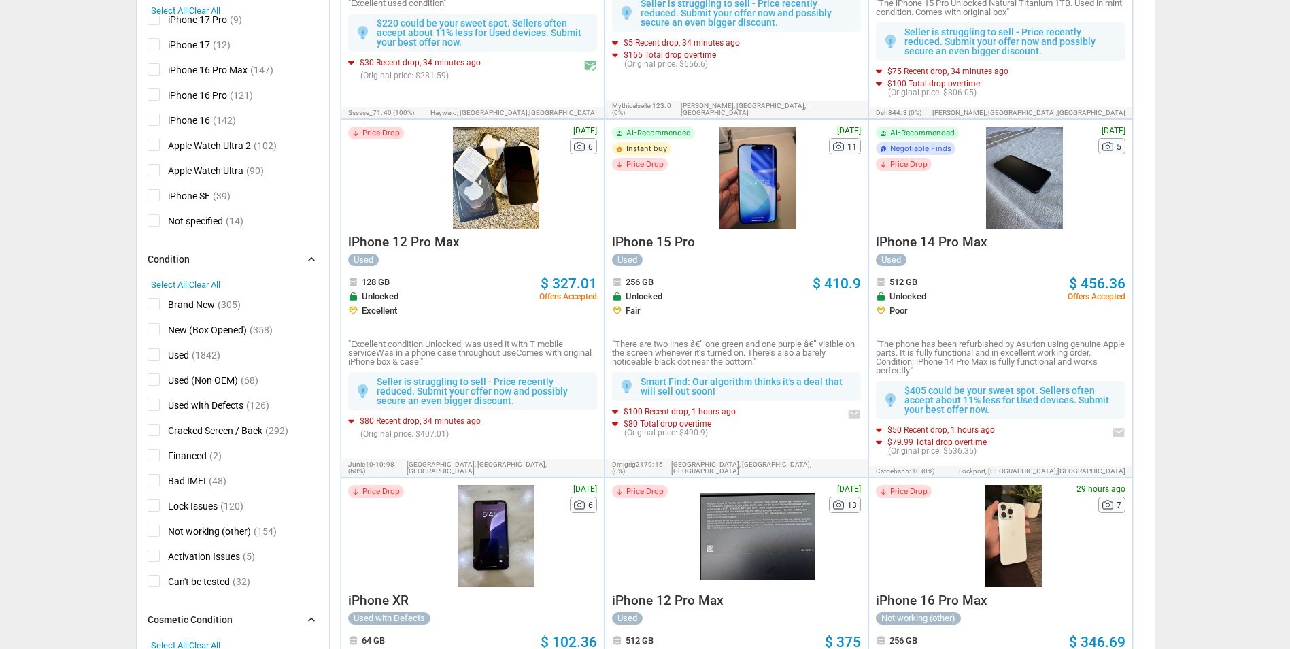
scroll to position [766, 0]
click at [203, 163] on div "iPhone 15 Pro Max (150) iPhone 15 Pro (125) iPhone 15 (130) iPhone 15 Plus (66)…" at bounding box center [233, 125] width 171 height 218
click at [212, 170] on span "Apple Watch Ultra" at bounding box center [196, 172] width 96 height 17
click at [156, 170] on input "Apple Watch Ultra" at bounding box center [152, 168] width 9 height 9
checkbox input "true"
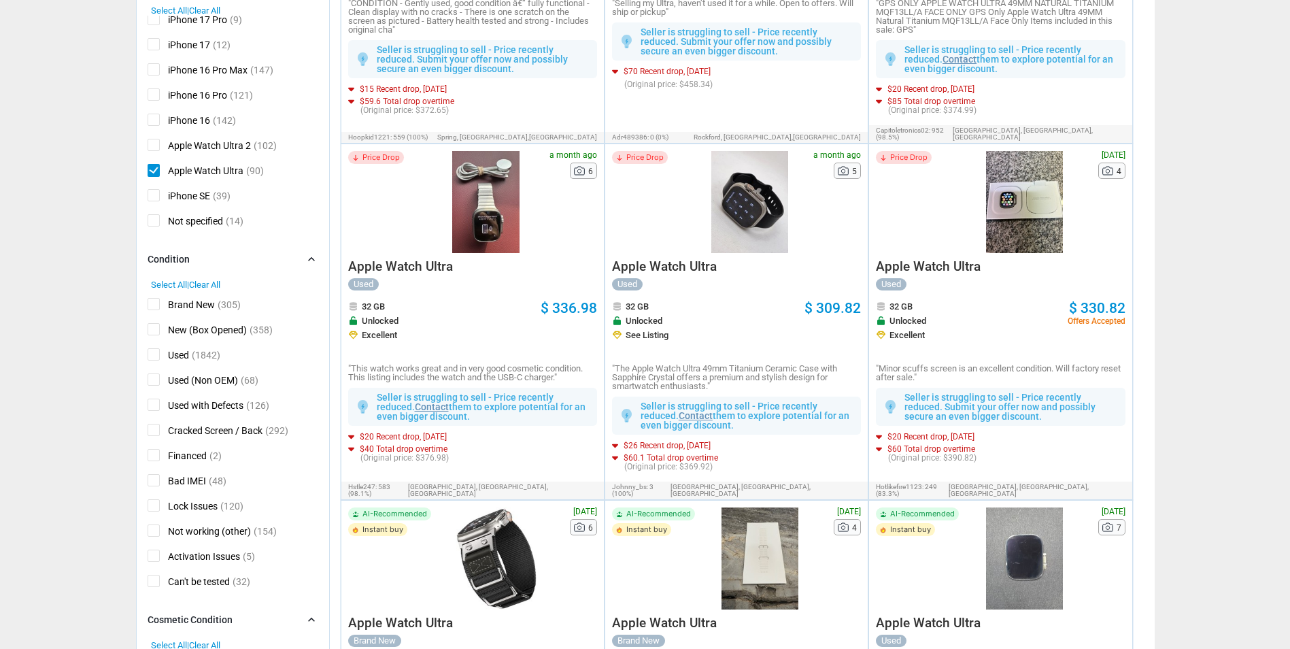
click at [229, 142] on span "Apple Watch Ultra 2" at bounding box center [199, 147] width 103 height 17
click at [156, 142] on input "Apple Watch Ultra 2" at bounding box center [152, 143] width 9 height 9
checkbox input "true"
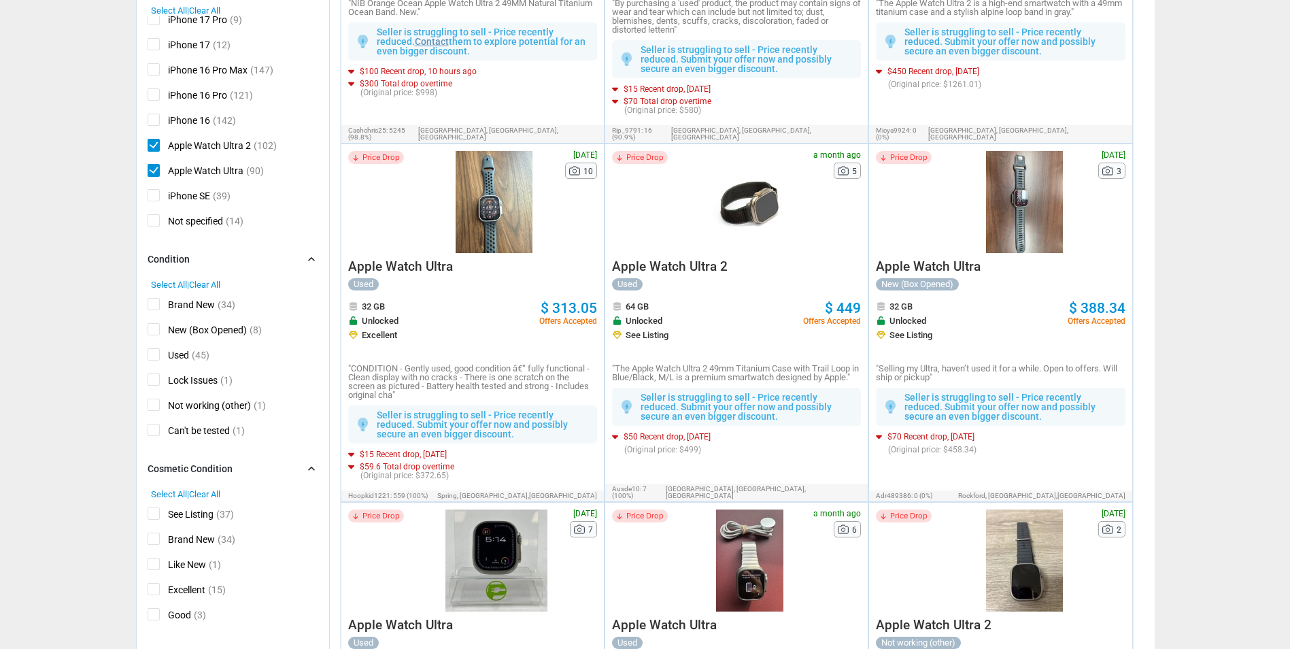
click at [201, 226] on span "Not specified" at bounding box center [185, 222] width 75 height 17
click at [156, 223] on input "Not specified" at bounding box center [152, 218] width 9 height 9
checkbox input "true"
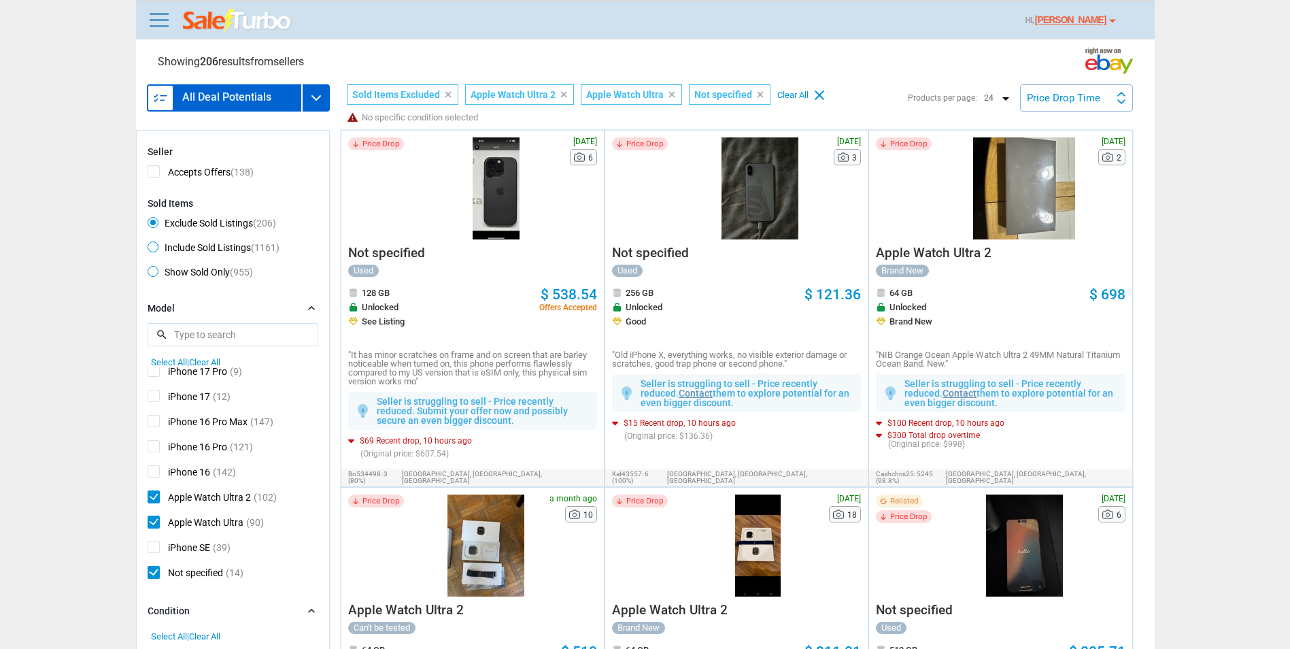
click at [410, 243] on div "Not specified Used 128 GB Unlocked See Listing $ 538.54 Offers Accepted "It has…" at bounding box center [472, 312] width 249 height 146
click at [407, 250] on span "Not specified" at bounding box center [386, 253] width 77 height 16
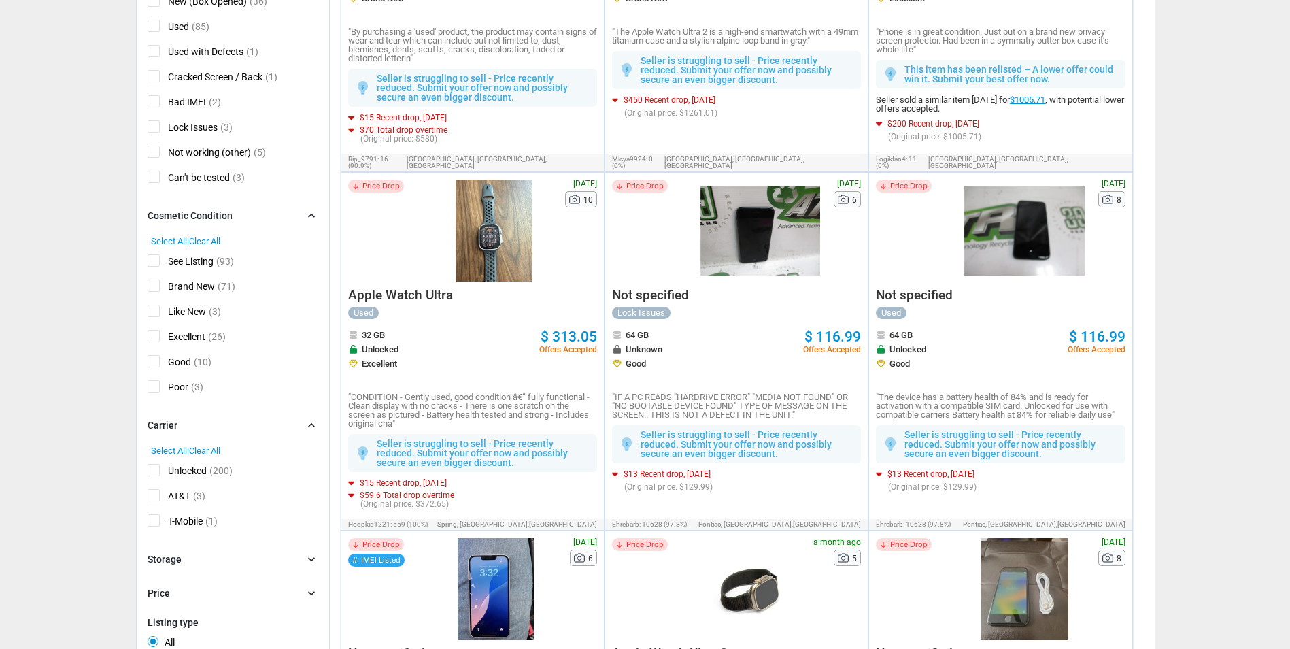
scroll to position [816, 0]
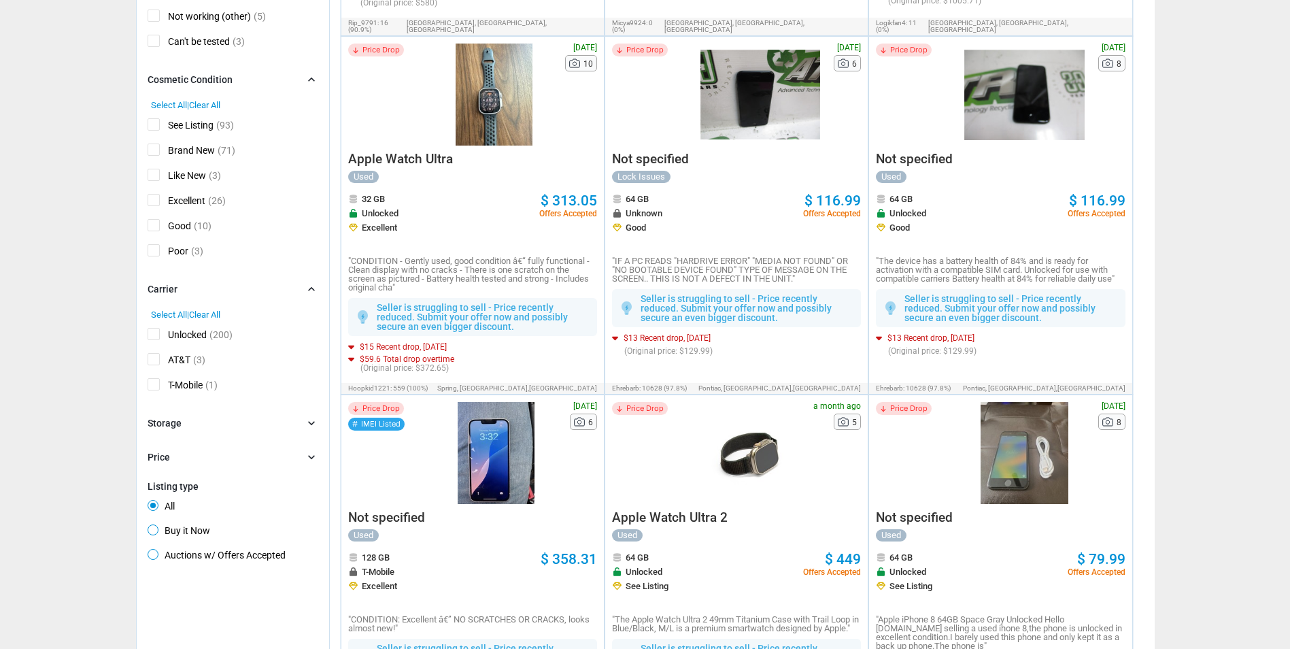
click at [389, 151] on span "Apple Watch Ultra" at bounding box center [400, 159] width 105 height 16
